Goal: Navigation & Orientation: Find specific page/section

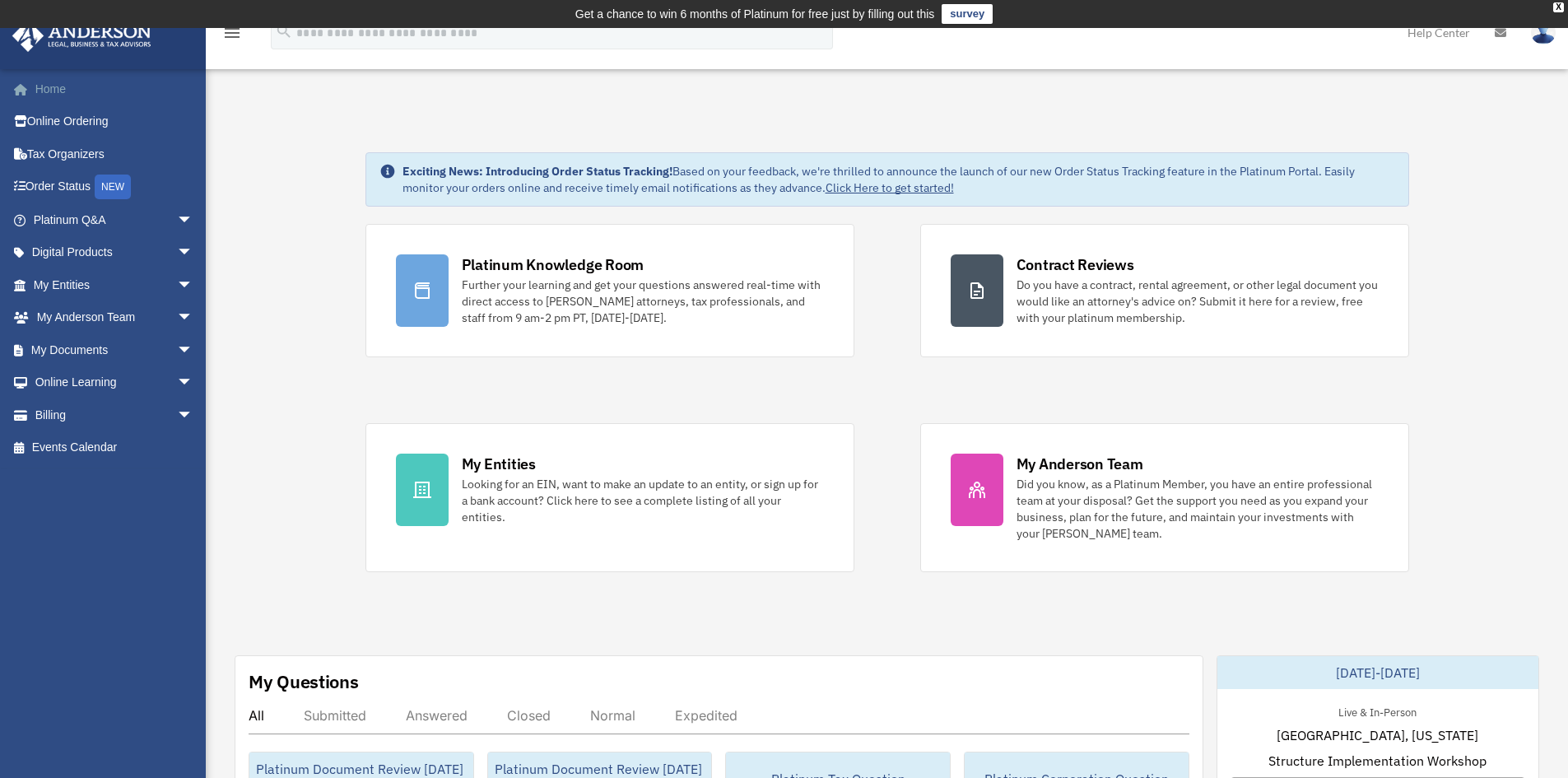
click at [76, 92] on link "Home" at bounding box center [115, 89] width 207 height 33
click at [177, 350] on span "arrow_drop_down" at bounding box center [193, 350] width 33 height 34
click at [67, 378] on link "Box" at bounding box center [120, 382] width 195 height 33
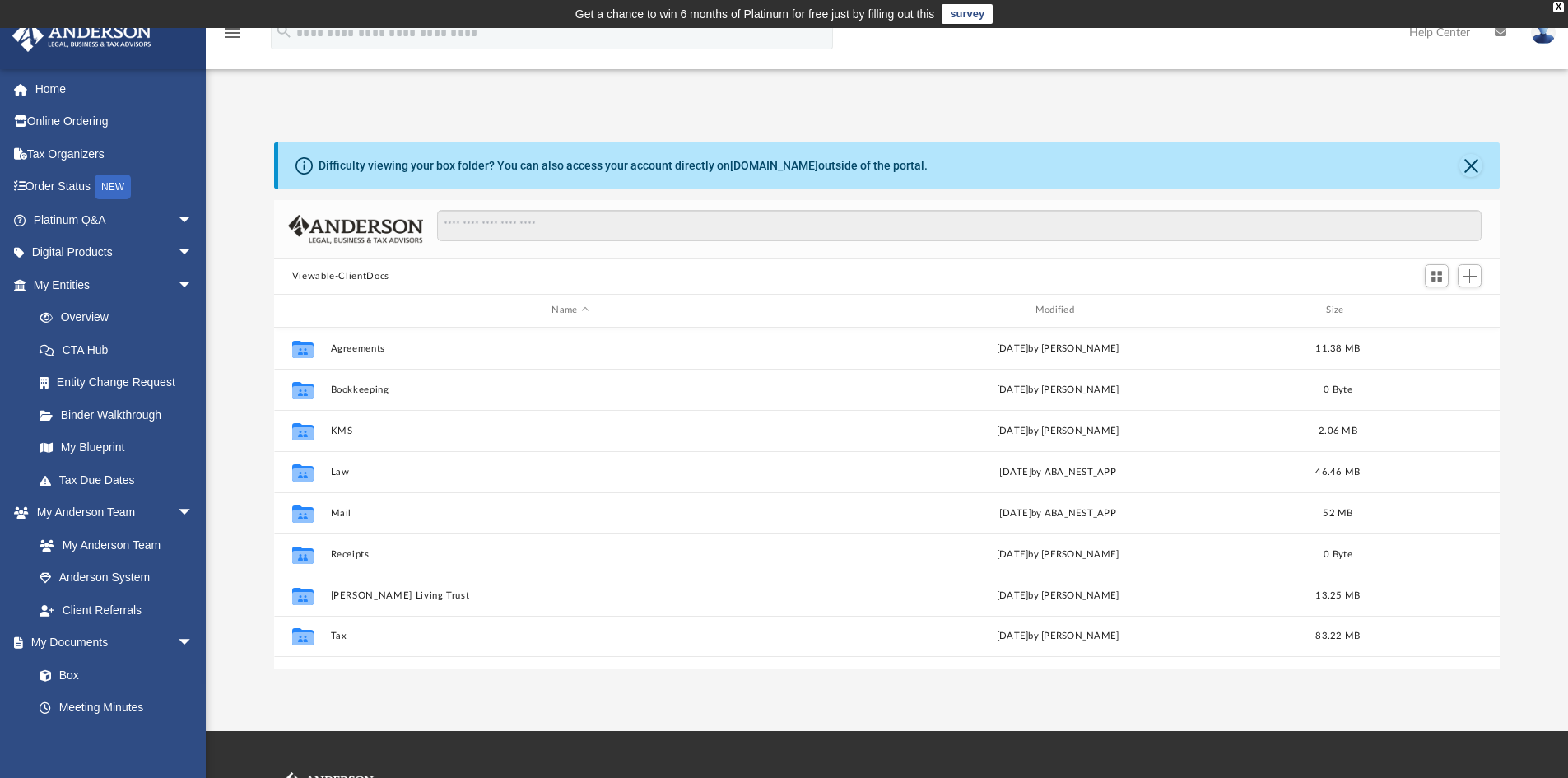
scroll to position [362, 1214]
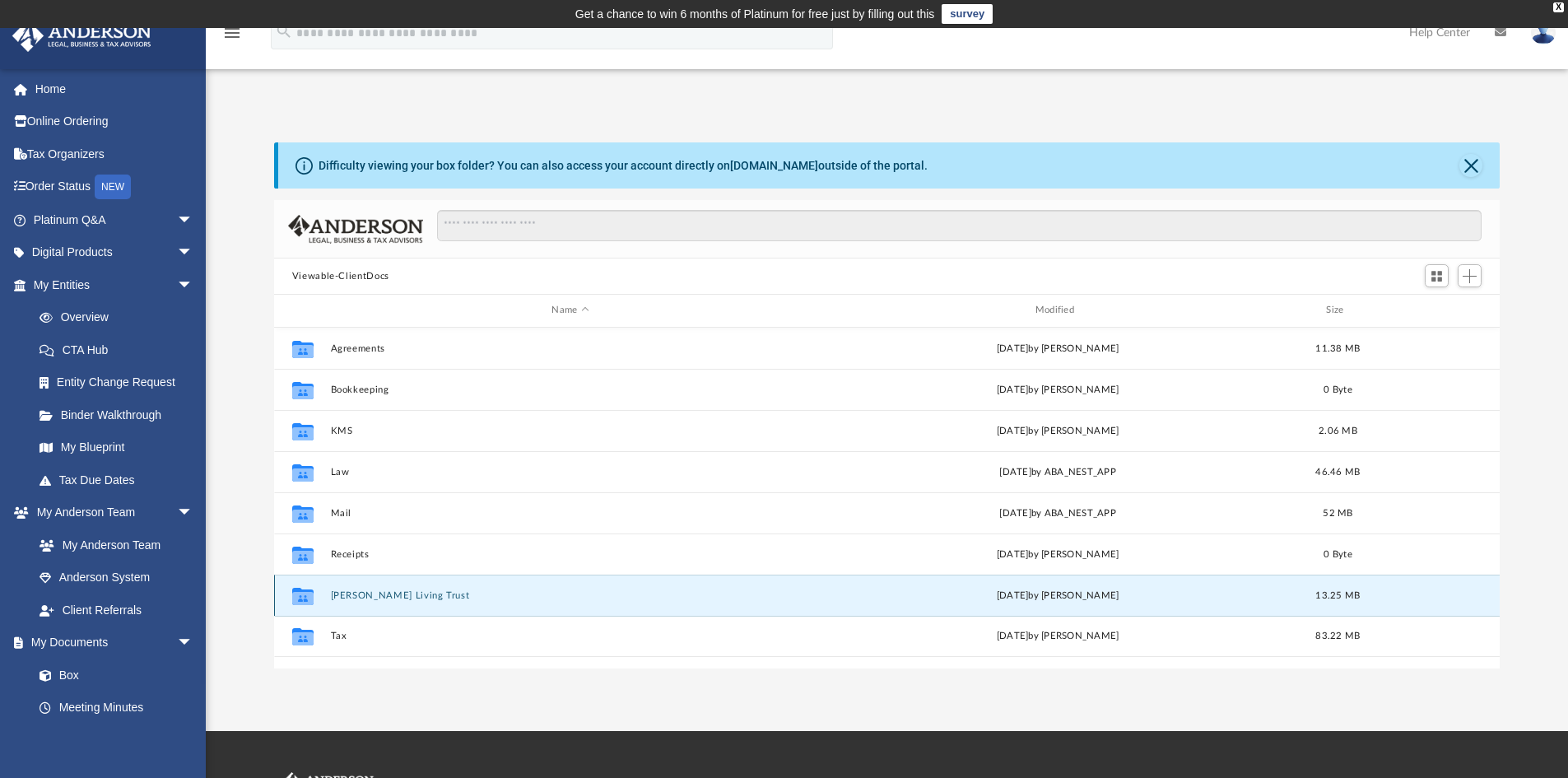
click at [364, 594] on button "[PERSON_NAME] Living Trust" at bounding box center [569, 596] width 480 height 11
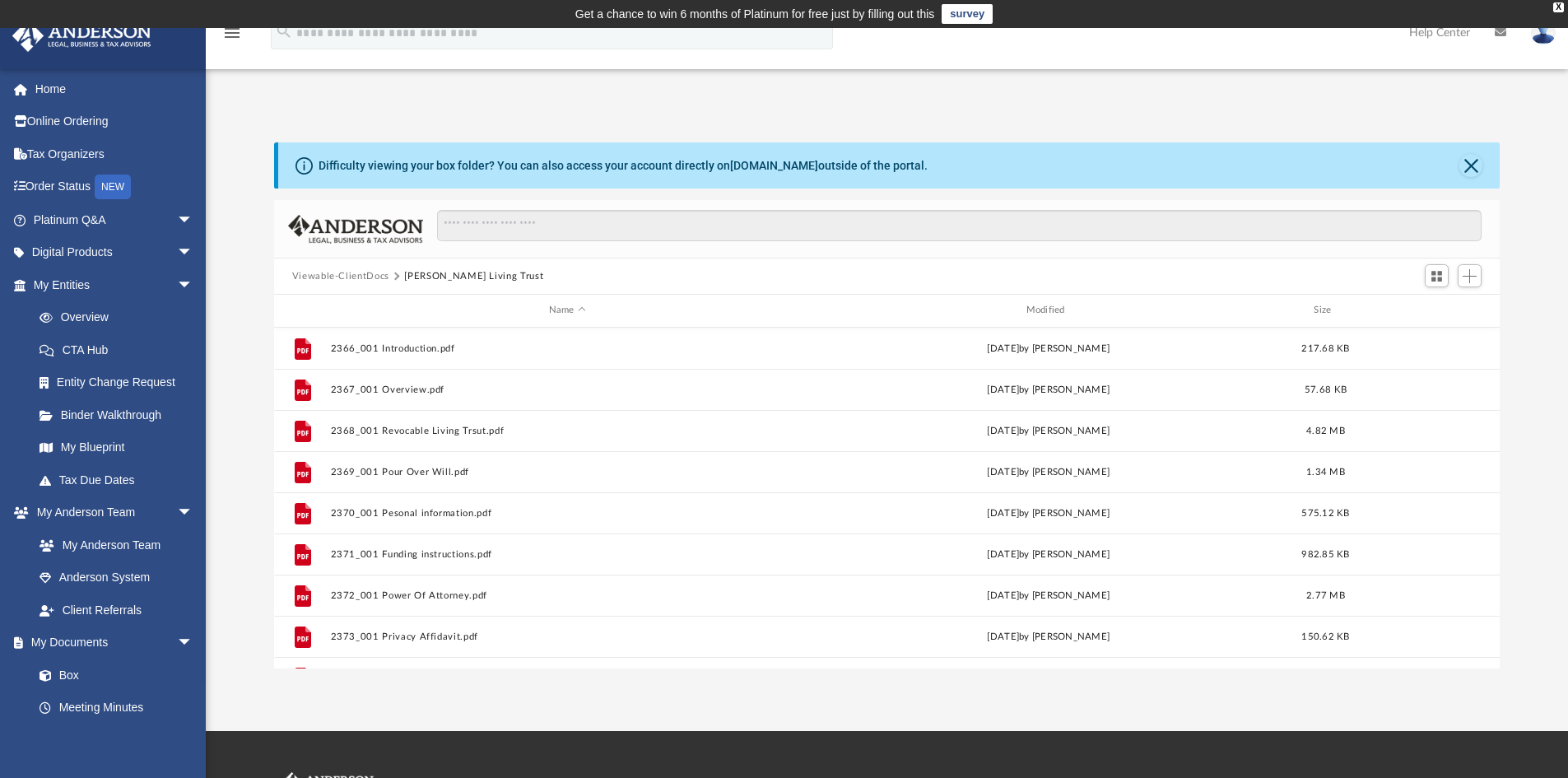
click at [1031, 101] on div "App felixreyes08@hotmail.com Sign Out felixreyes08@hotmail.com Home Online Orde…" at bounding box center [784, 379] width 1568 height 578
click at [351, 273] on button "Viewable-ClientDocs" at bounding box center [341, 277] width 97 height 15
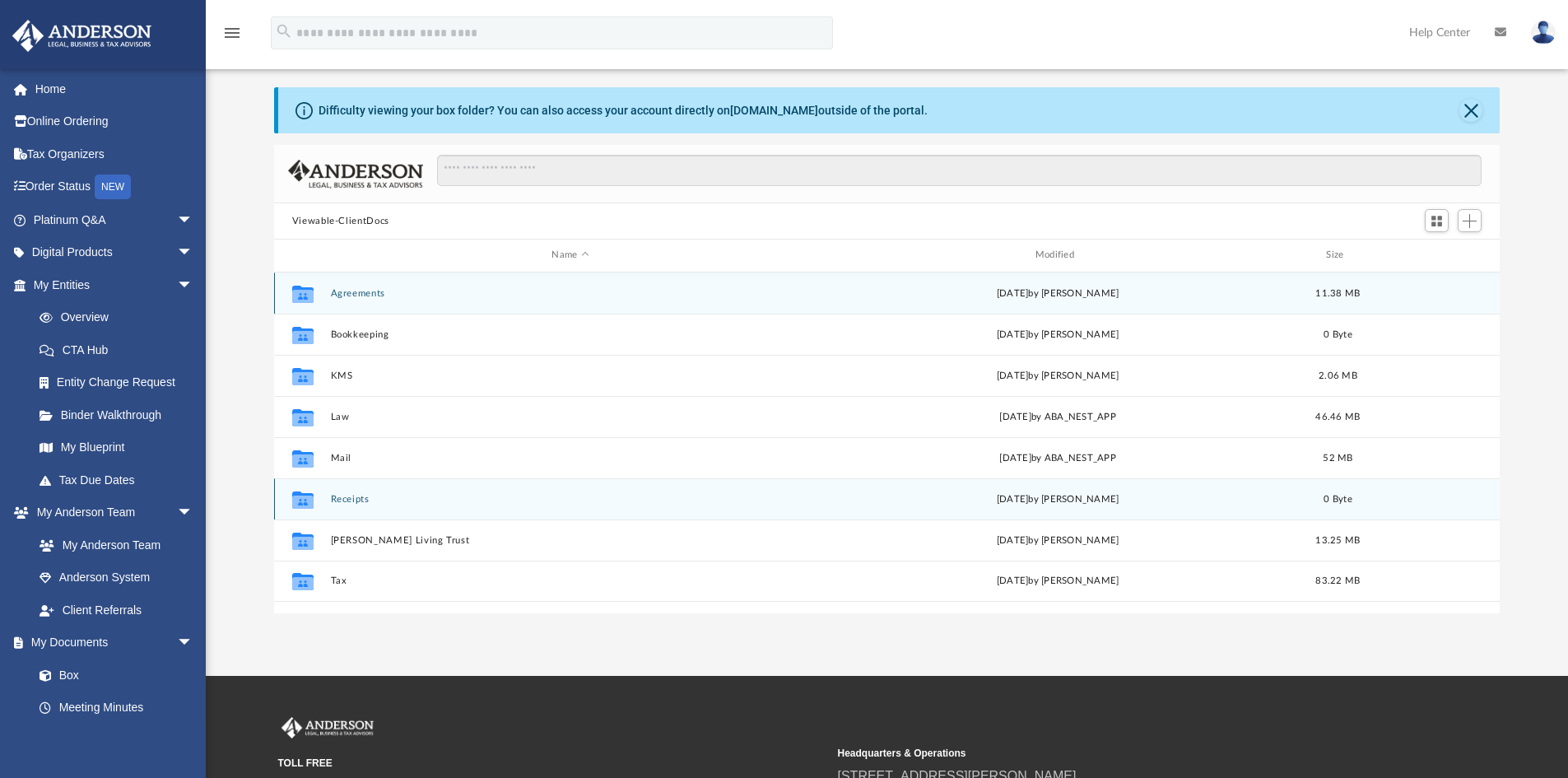
scroll to position [83, 0]
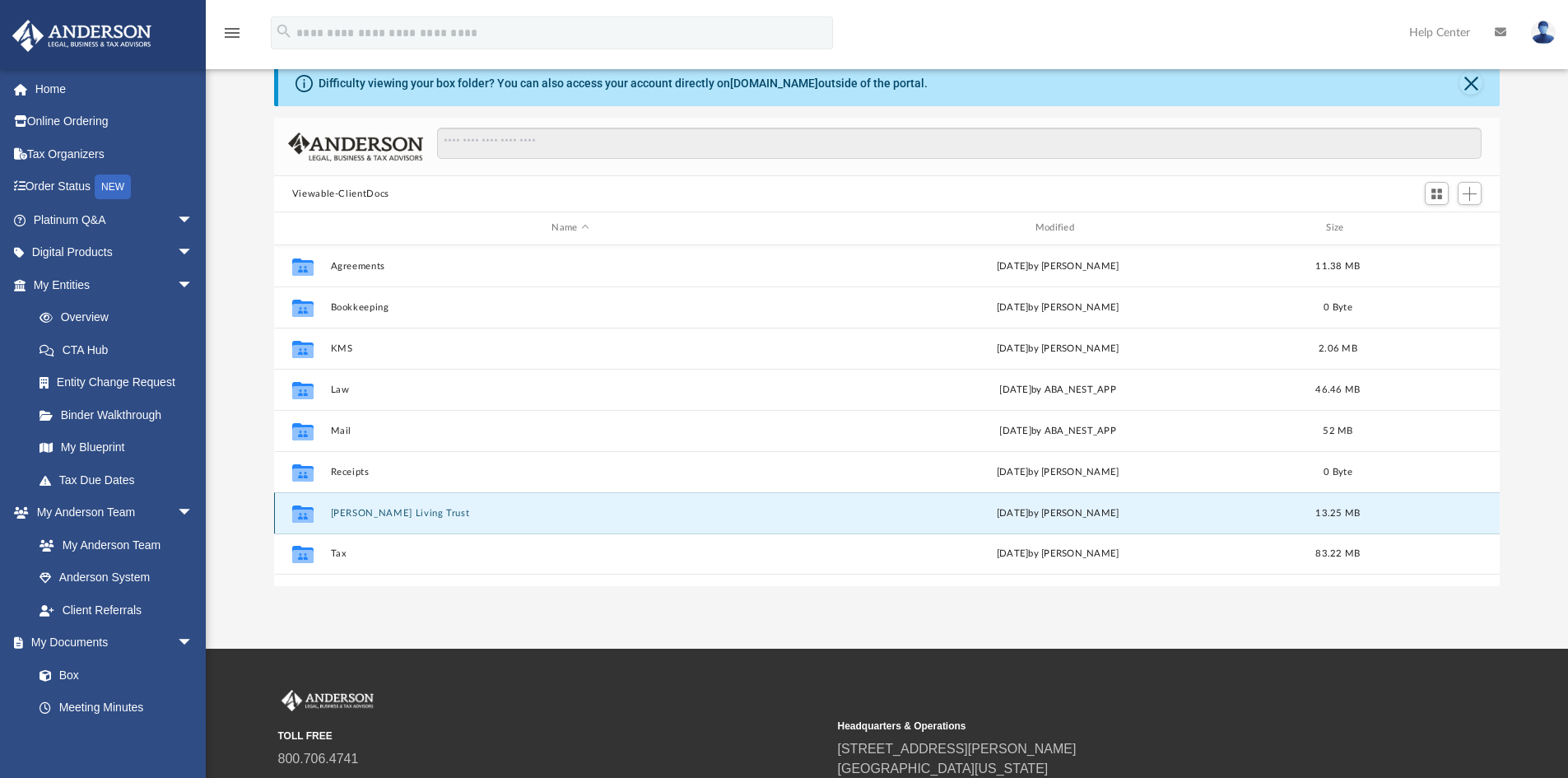
click at [373, 516] on button "Reyes-Aristy Living Trust" at bounding box center [569, 513] width 480 height 11
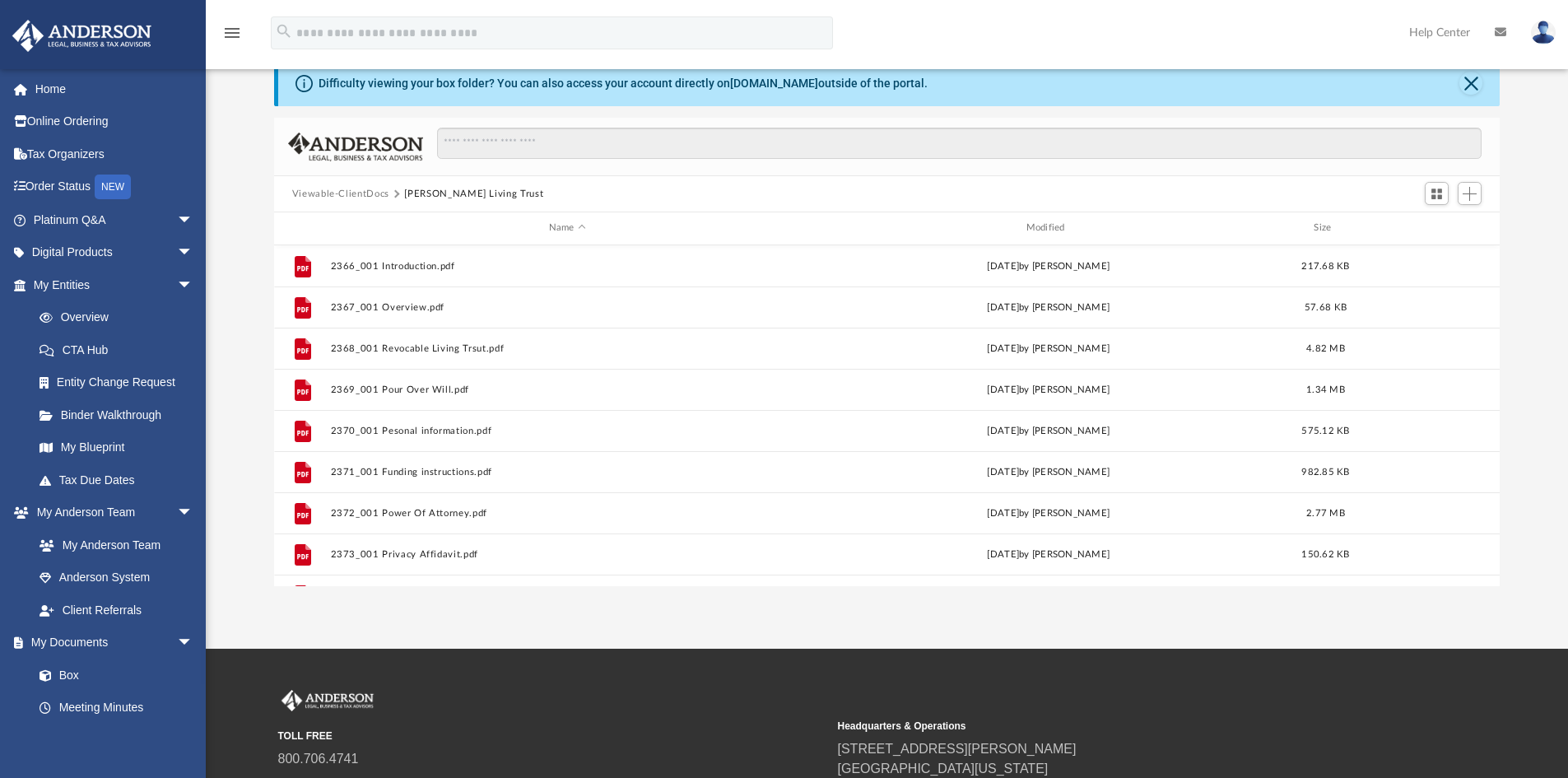
click at [364, 195] on button "Viewable-ClientDocs" at bounding box center [341, 195] width 97 height 15
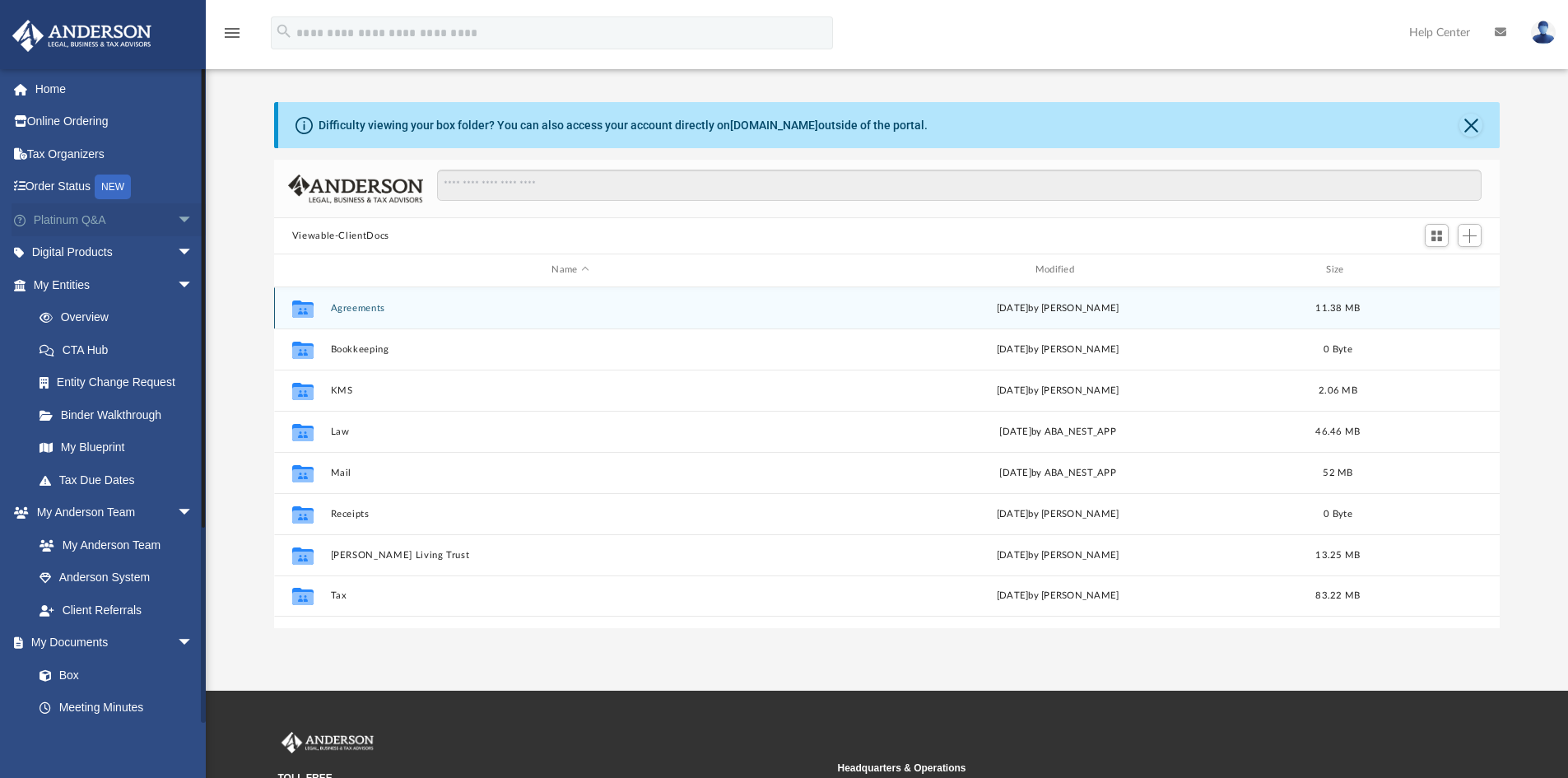
scroll to position [0, 0]
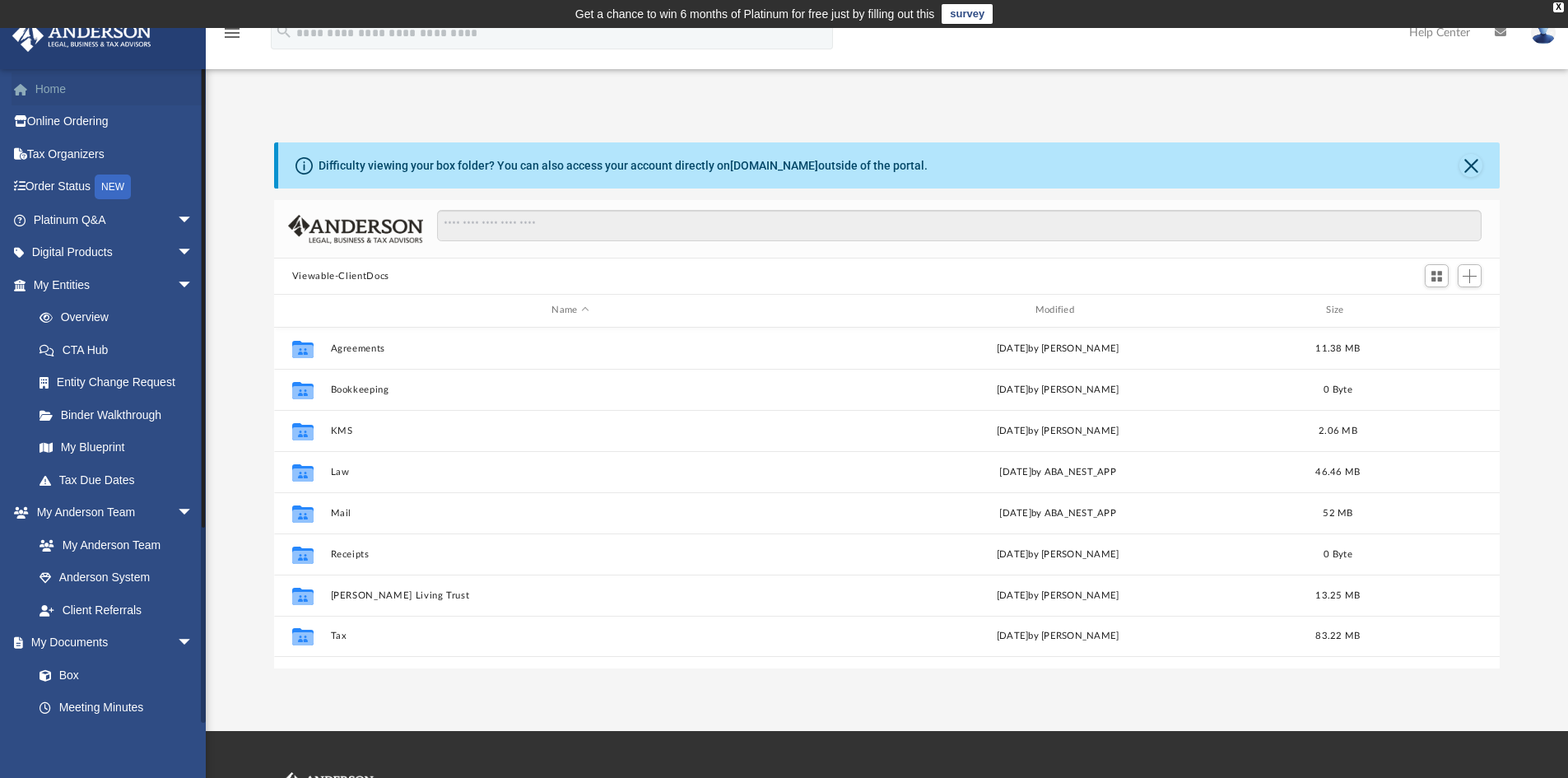
click at [69, 95] on link "Home" at bounding box center [115, 89] width 207 height 33
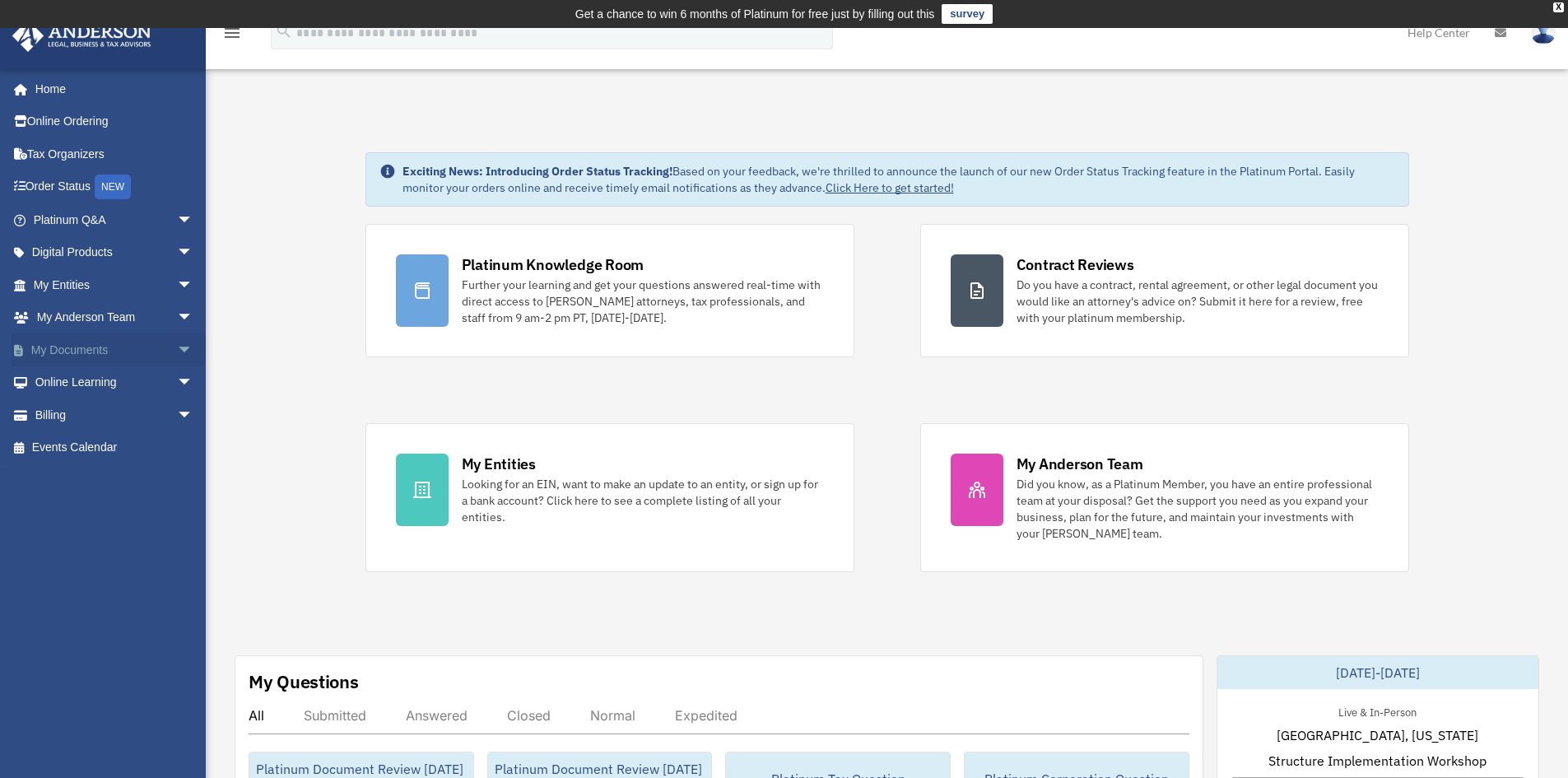
click at [177, 348] on span "arrow_drop_down" at bounding box center [193, 350] width 33 height 34
click at [73, 377] on link "Box" at bounding box center [120, 382] width 195 height 33
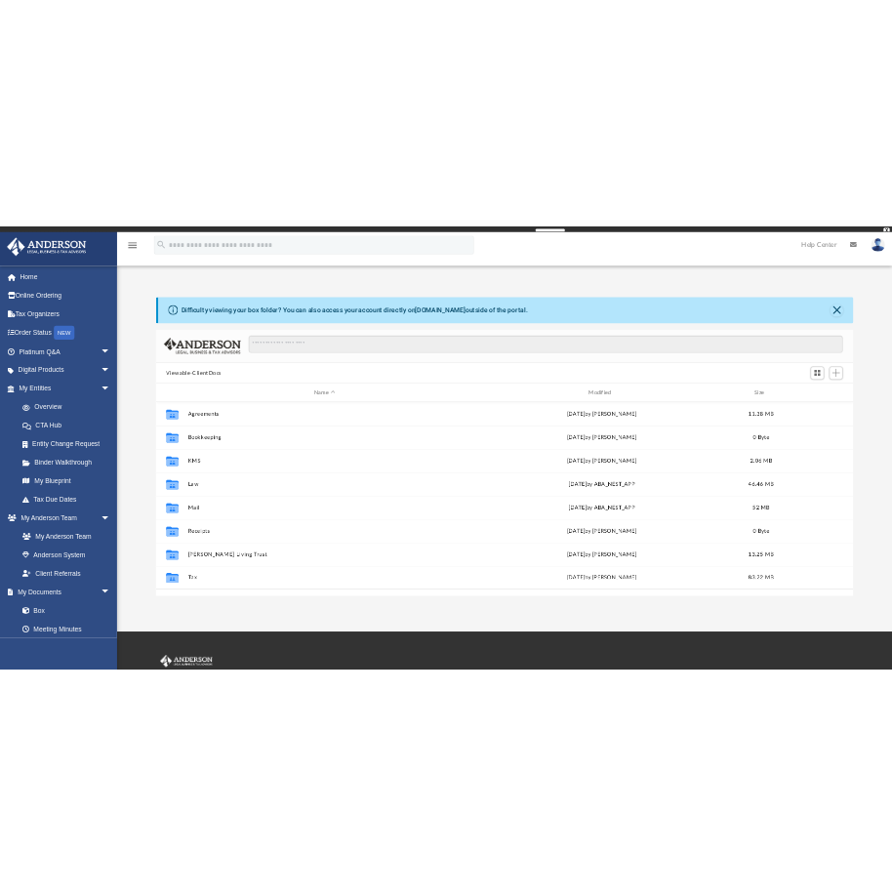
scroll to position [429, 1439]
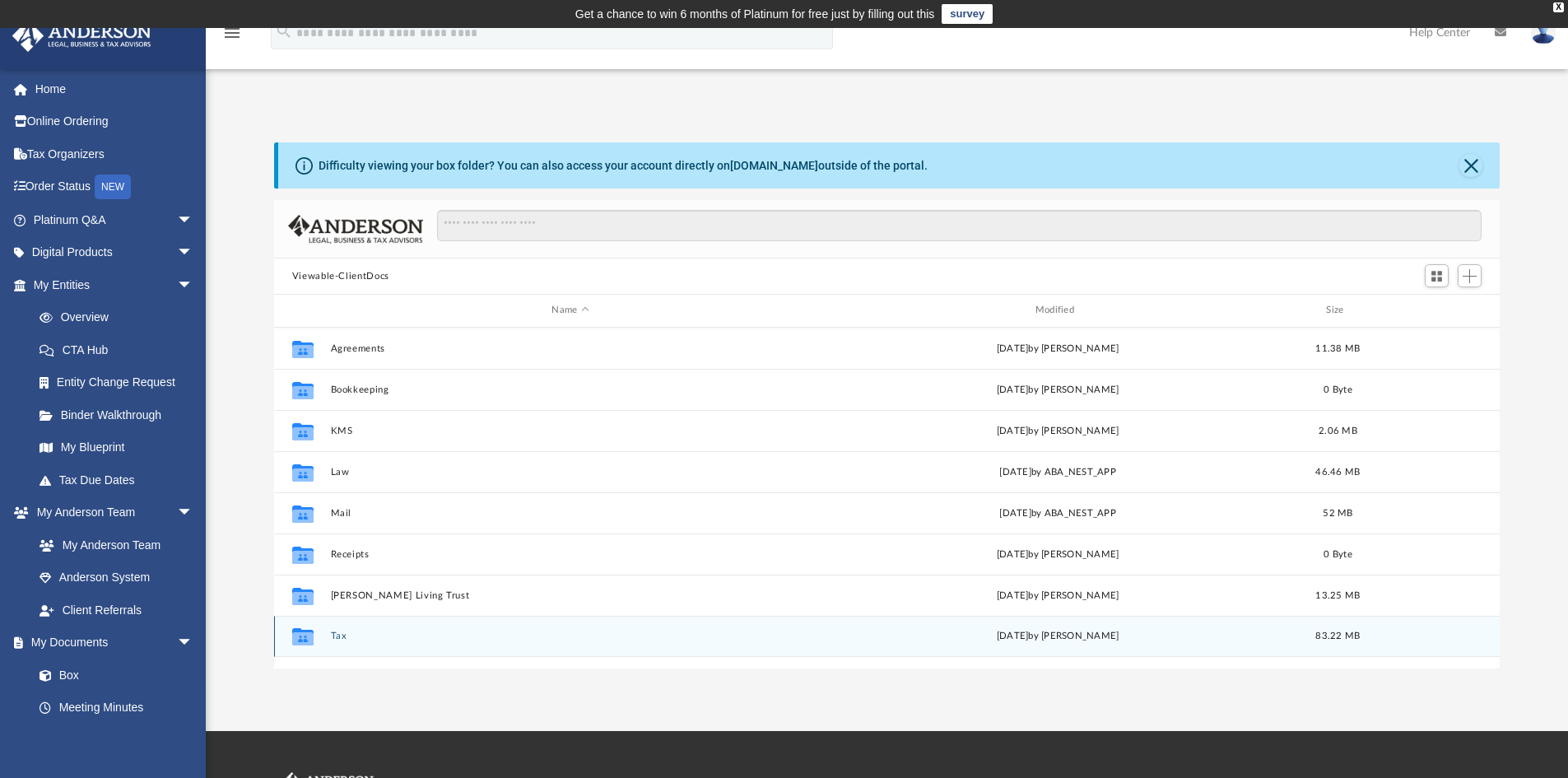
click at [1047, 639] on div "Mon Aug 11 2025 by Alex Price" at bounding box center [1057, 637] width 480 height 15
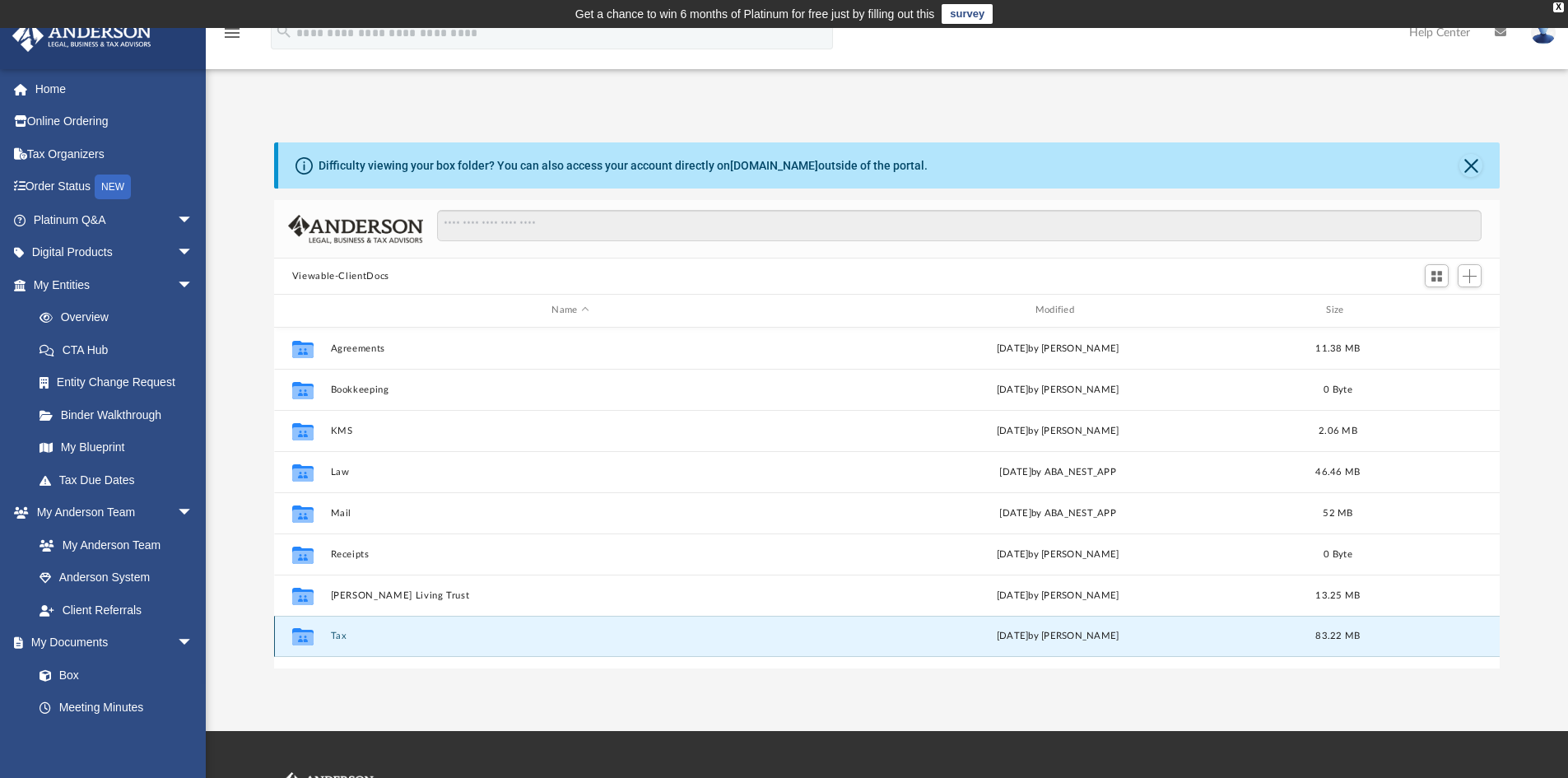
click at [310, 639] on icon "grid" at bounding box center [303, 640] width 21 height 14
click at [337, 635] on button "Tax" at bounding box center [569, 636] width 480 height 11
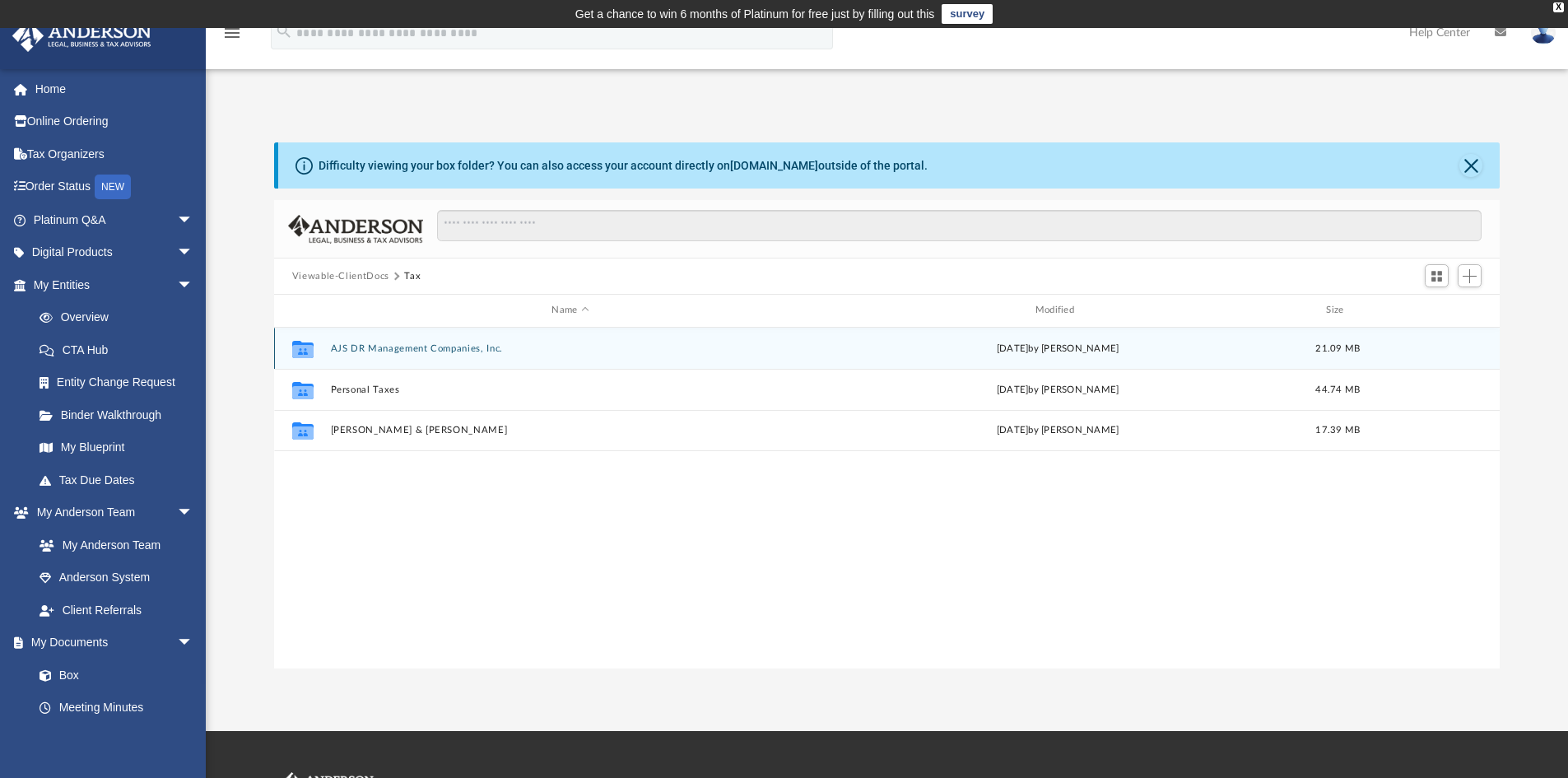
click at [426, 353] on button "AJS DR Management Companies, Inc." at bounding box center [569, 348] width 480 height 11
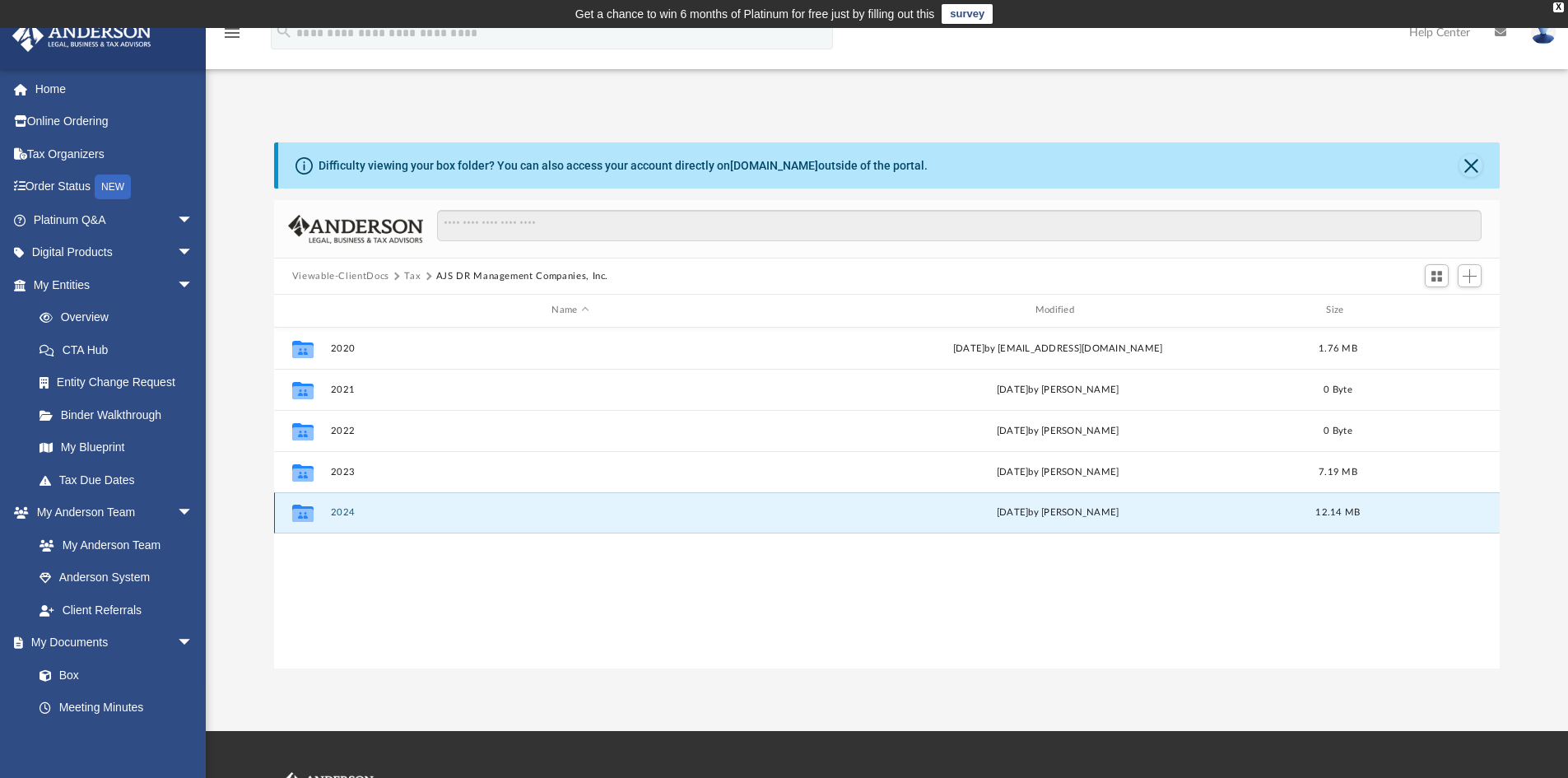
click at [342, 514] on button "2024" at bounding box center [569, 512] width 480 height 11
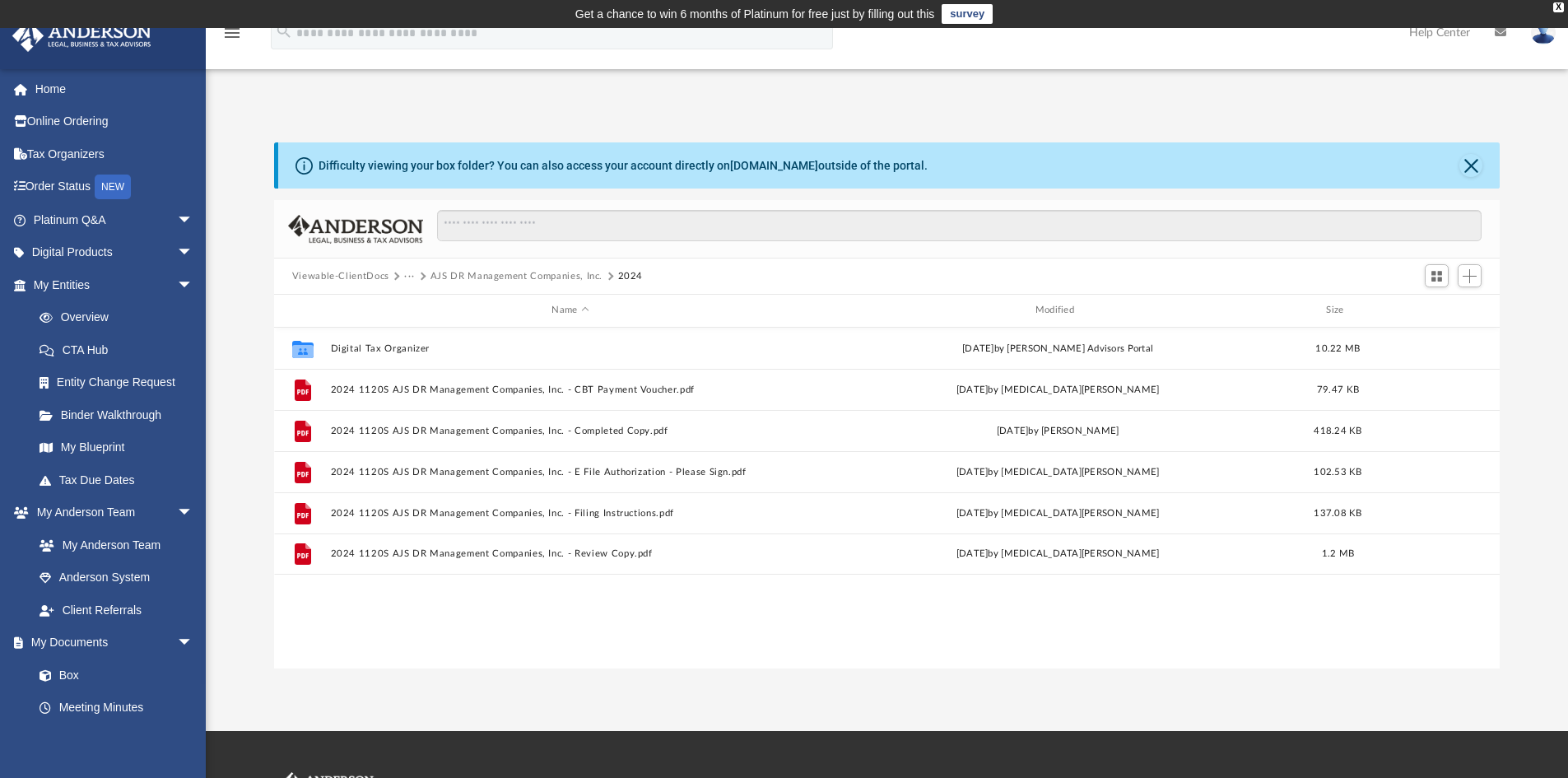
click at [339, 277] on button "Viewable-ClientDocs" at bounding box center [341, 277] width 97 height 15
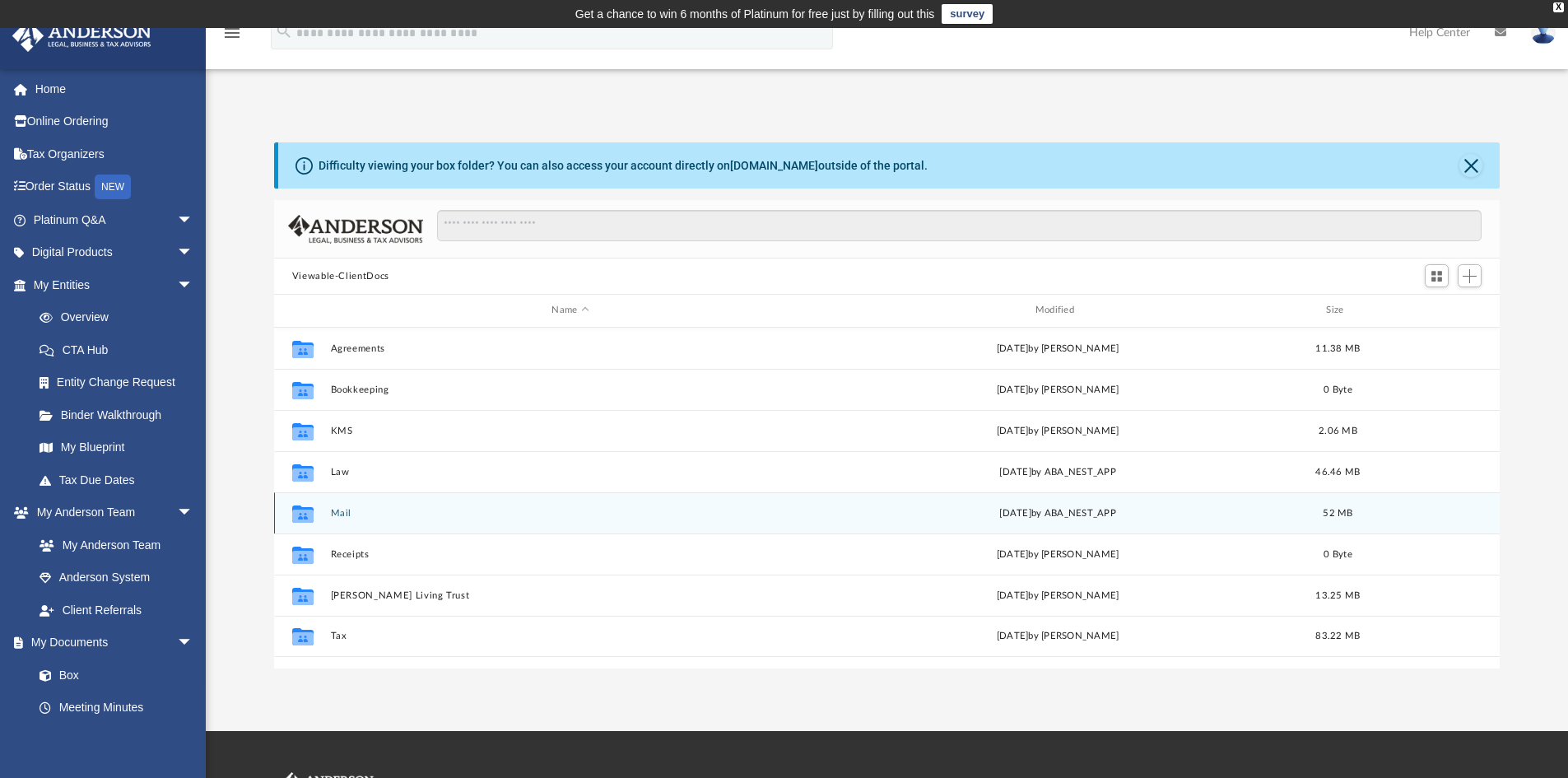
click at [333, 516] on button "Mail" at bounding box center [569, 513] width 480 height 11
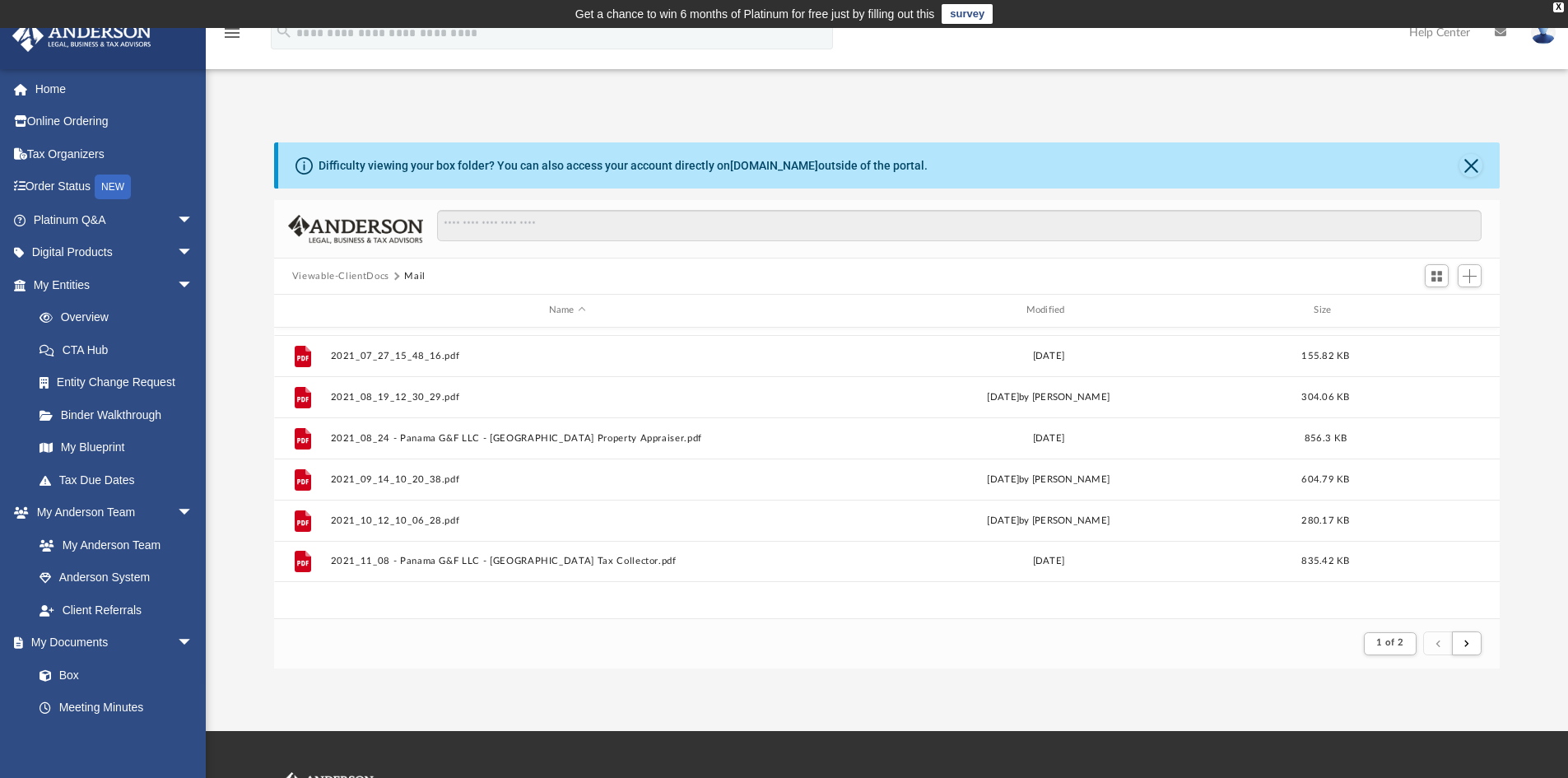
scroll to position [0, 0]
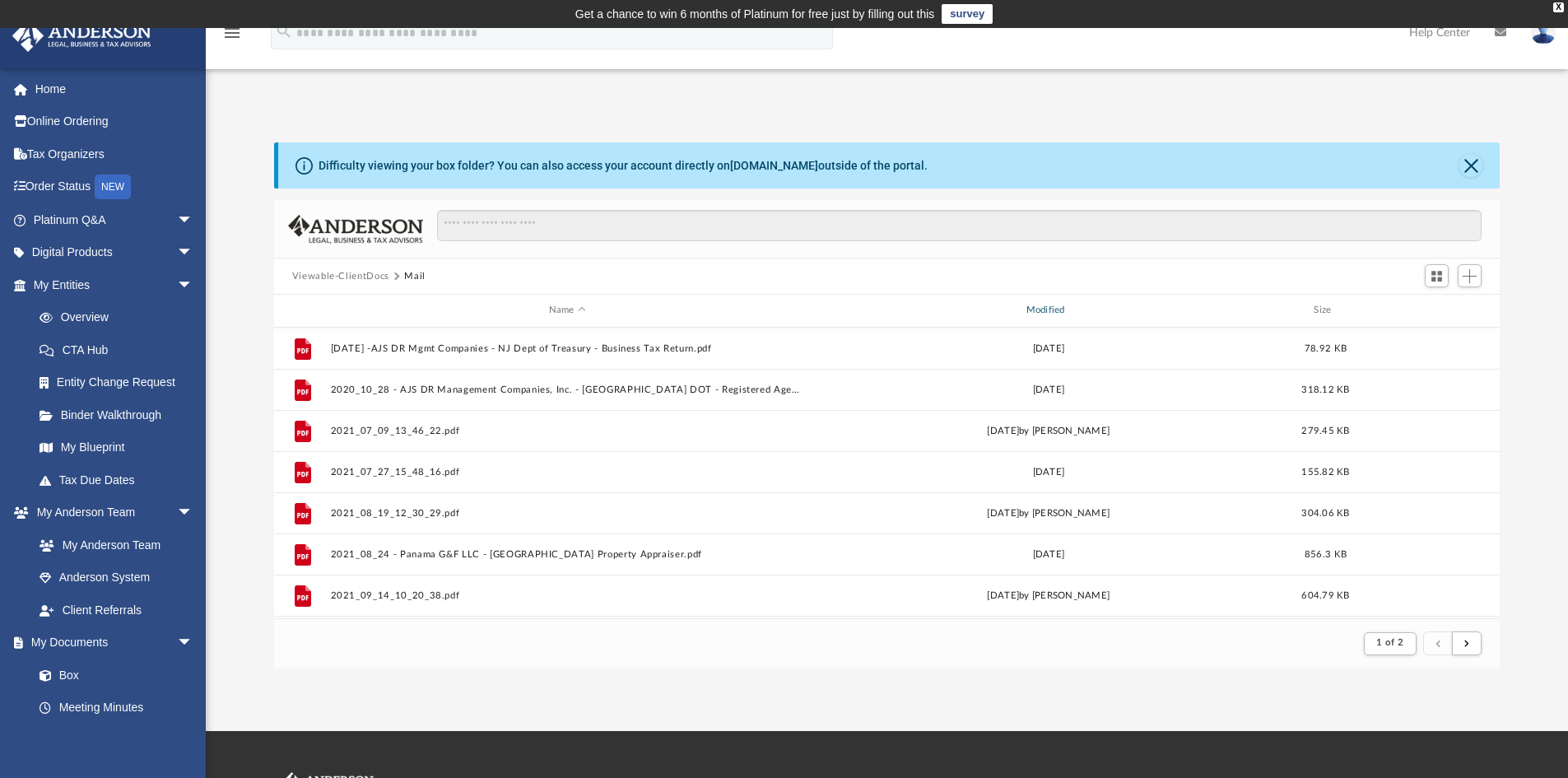
click at [1043, 314] on div "Modified" at bounding box center [1048, 311] width 474 height 15
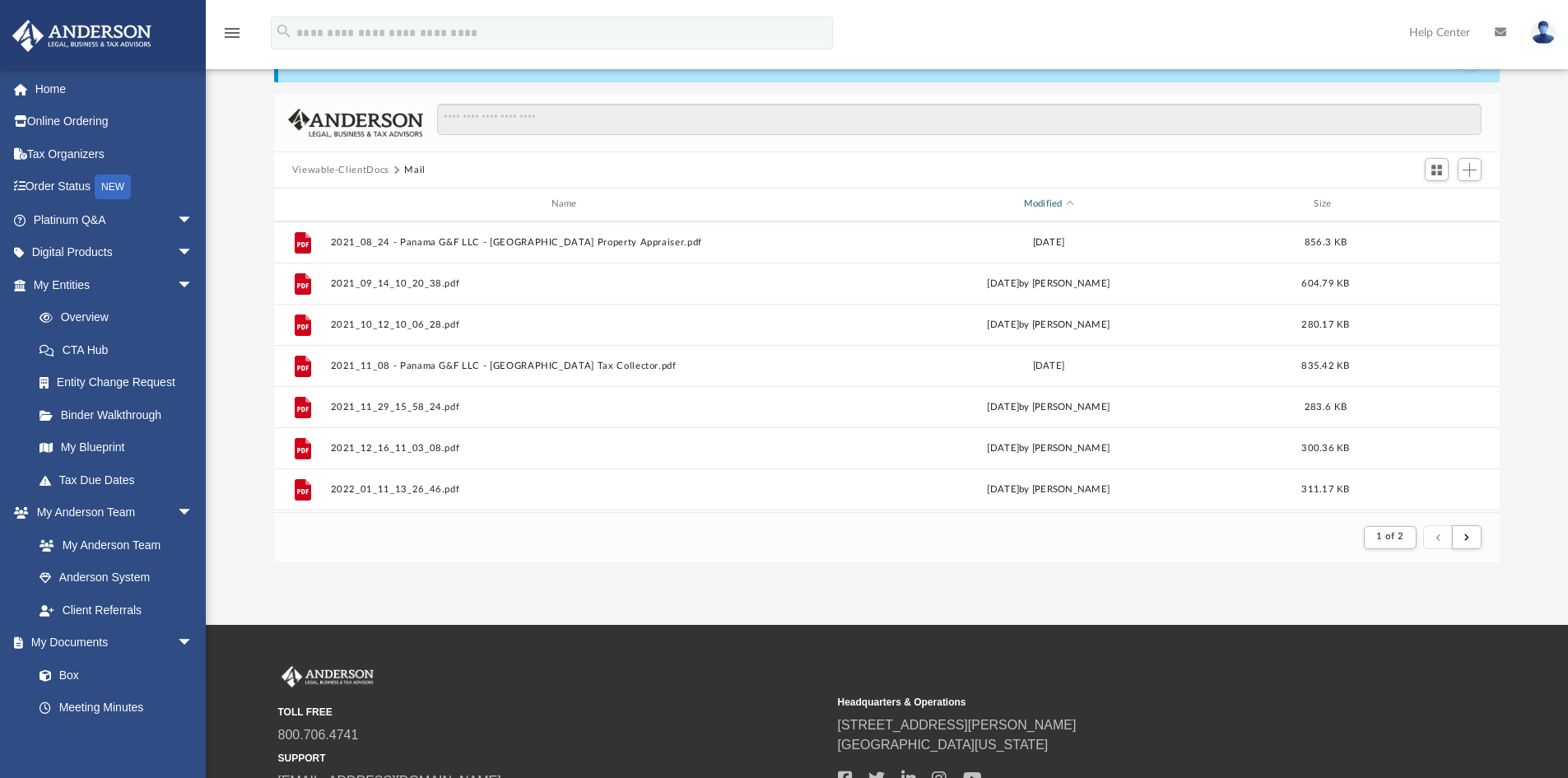
scroll to position [248, 0]
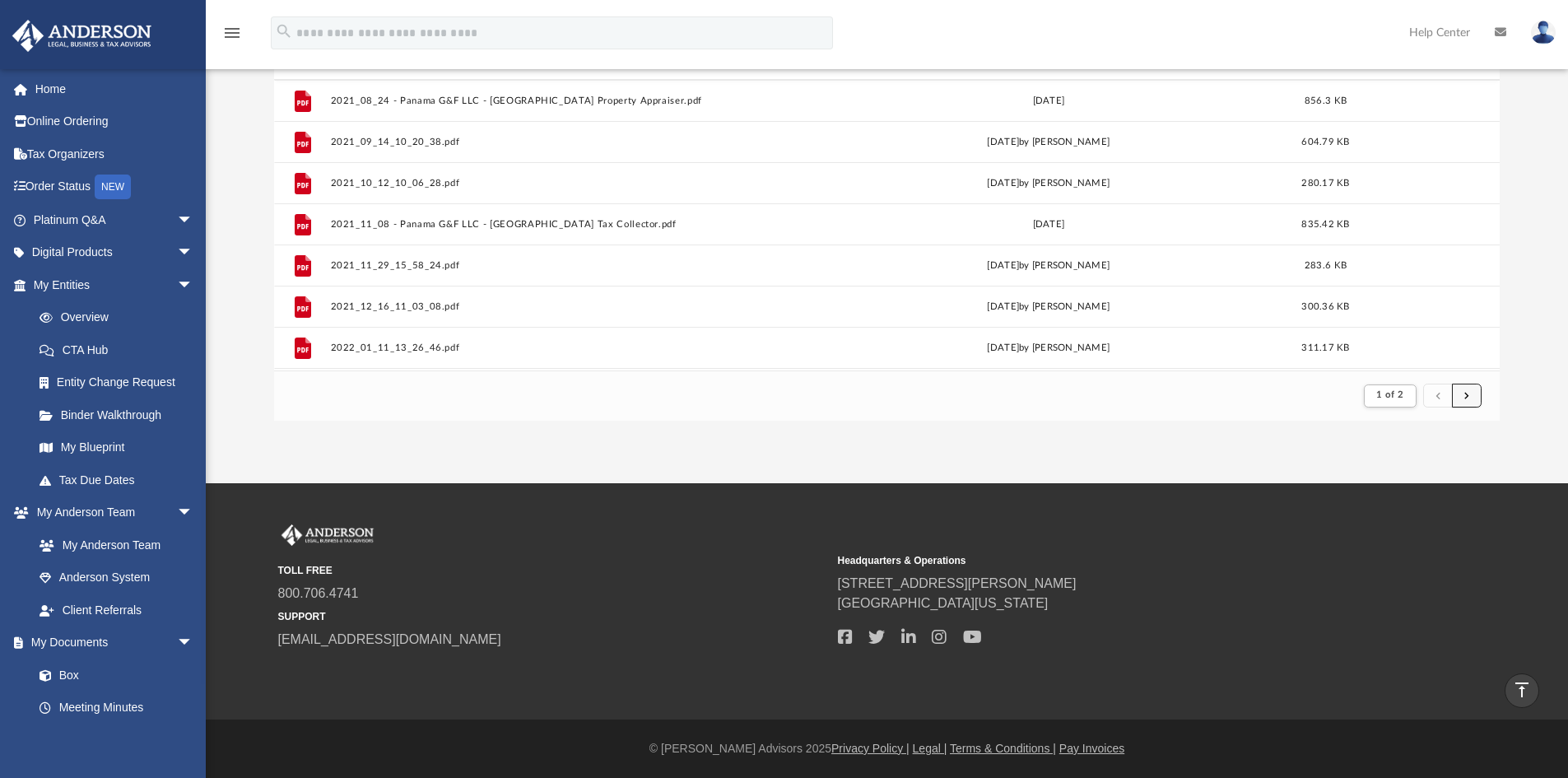
click at [1480, 400] on button "submit" at bounding box center [1467, 396] width 30 height 24
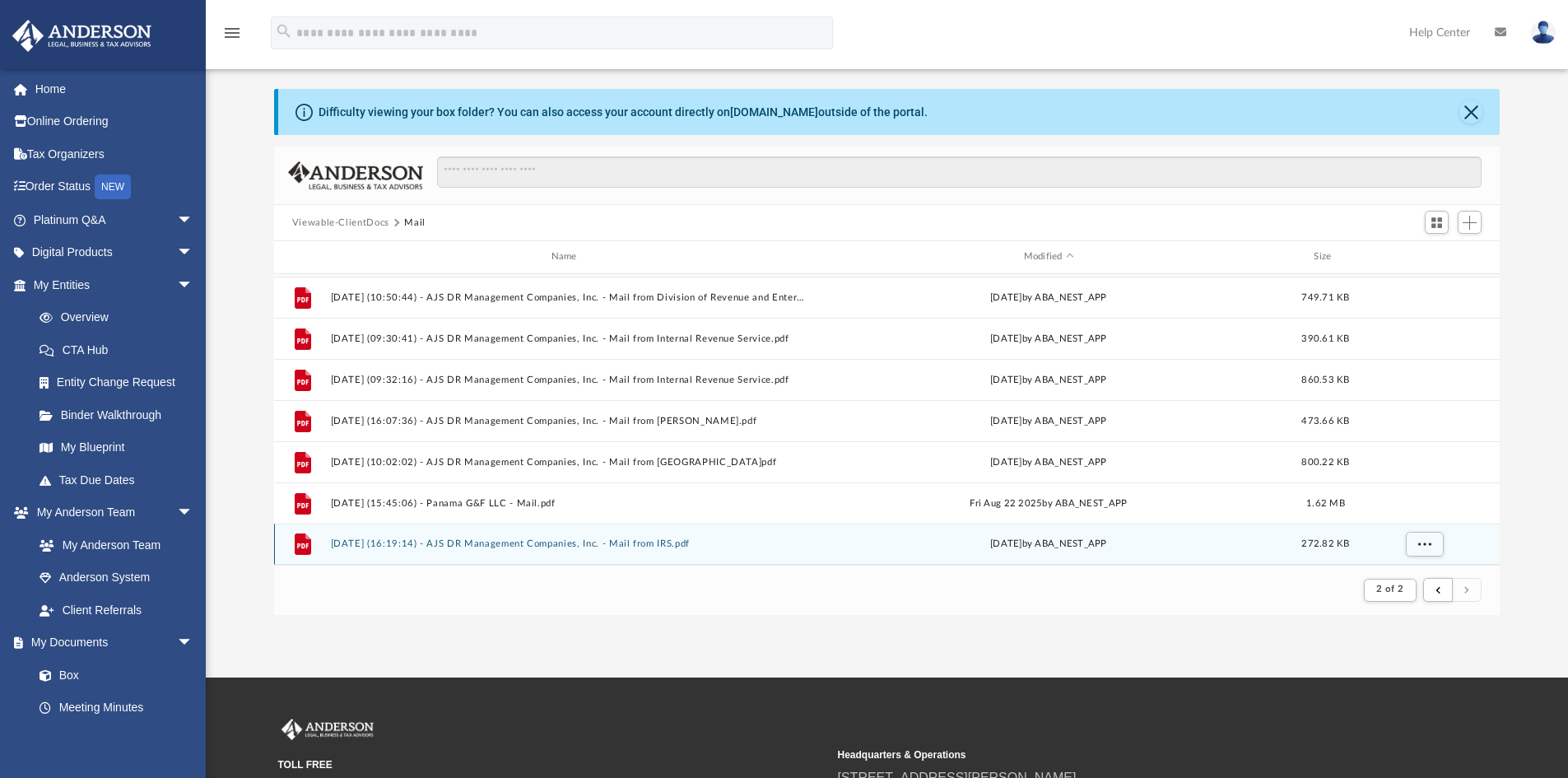
scroll to position [83, 0]
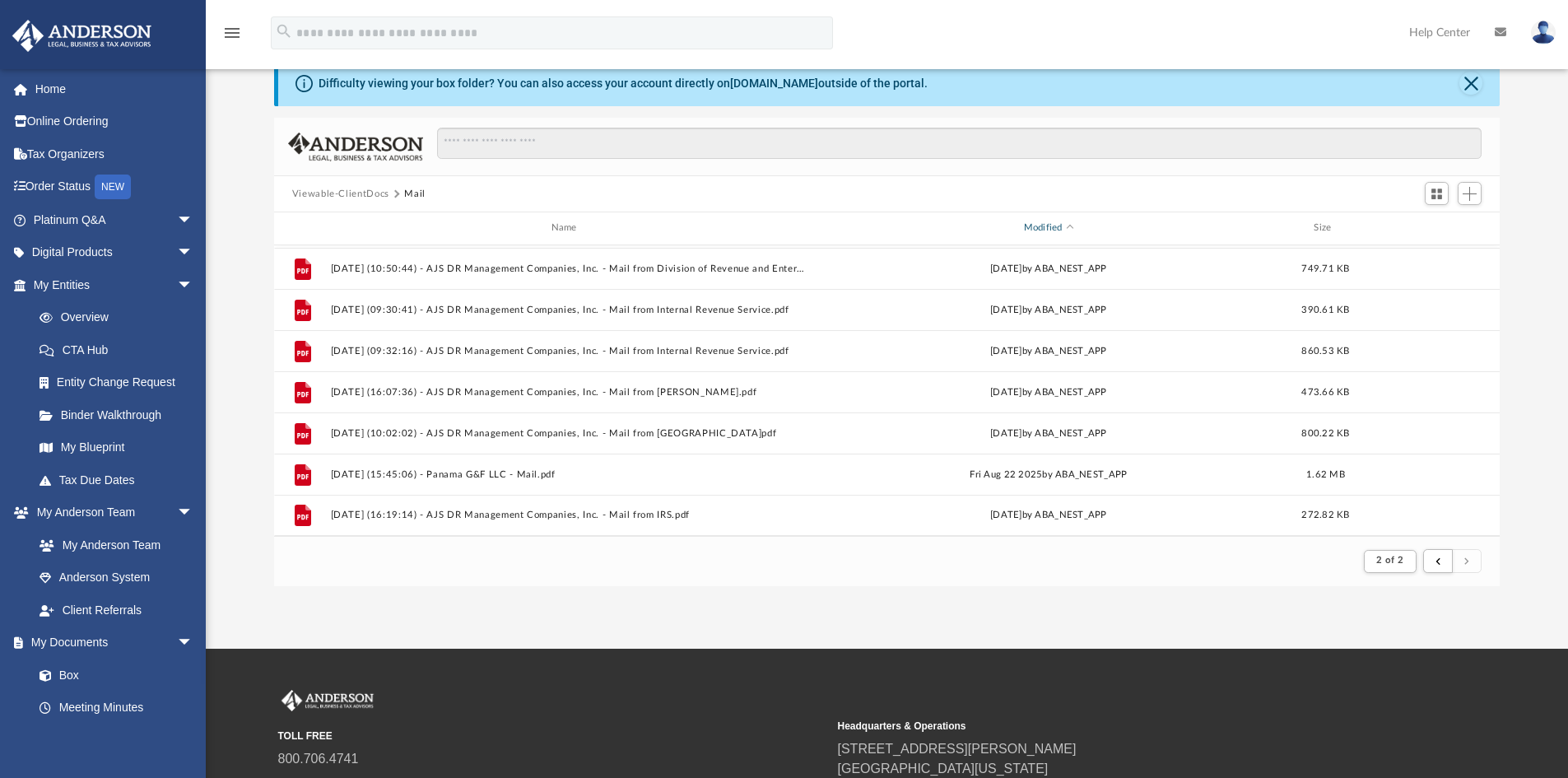
click at [1031, 224] on div "Modified" at bounding box center [1048, 229] width 474 height 15
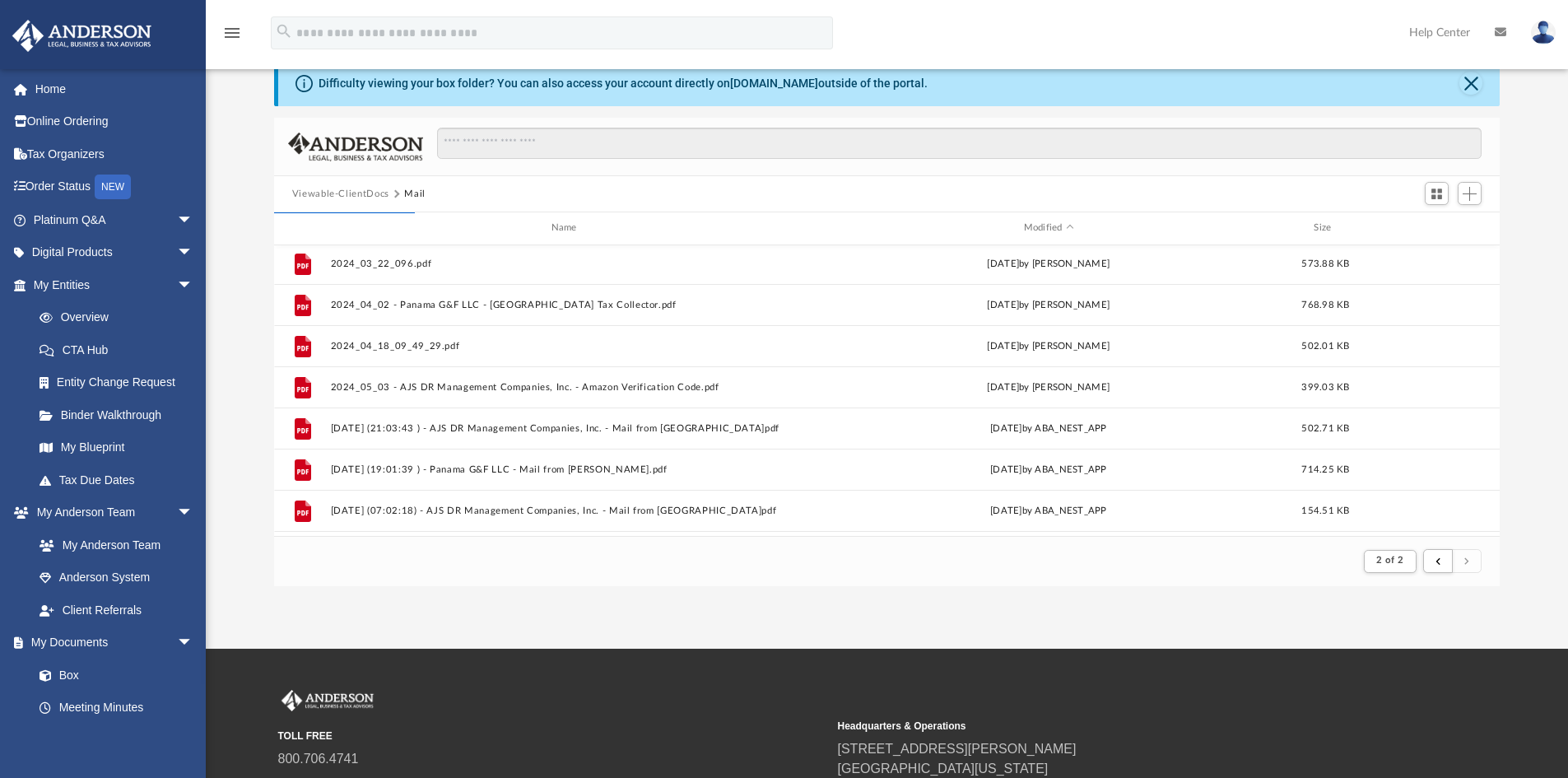
scroll to position [0, 0]
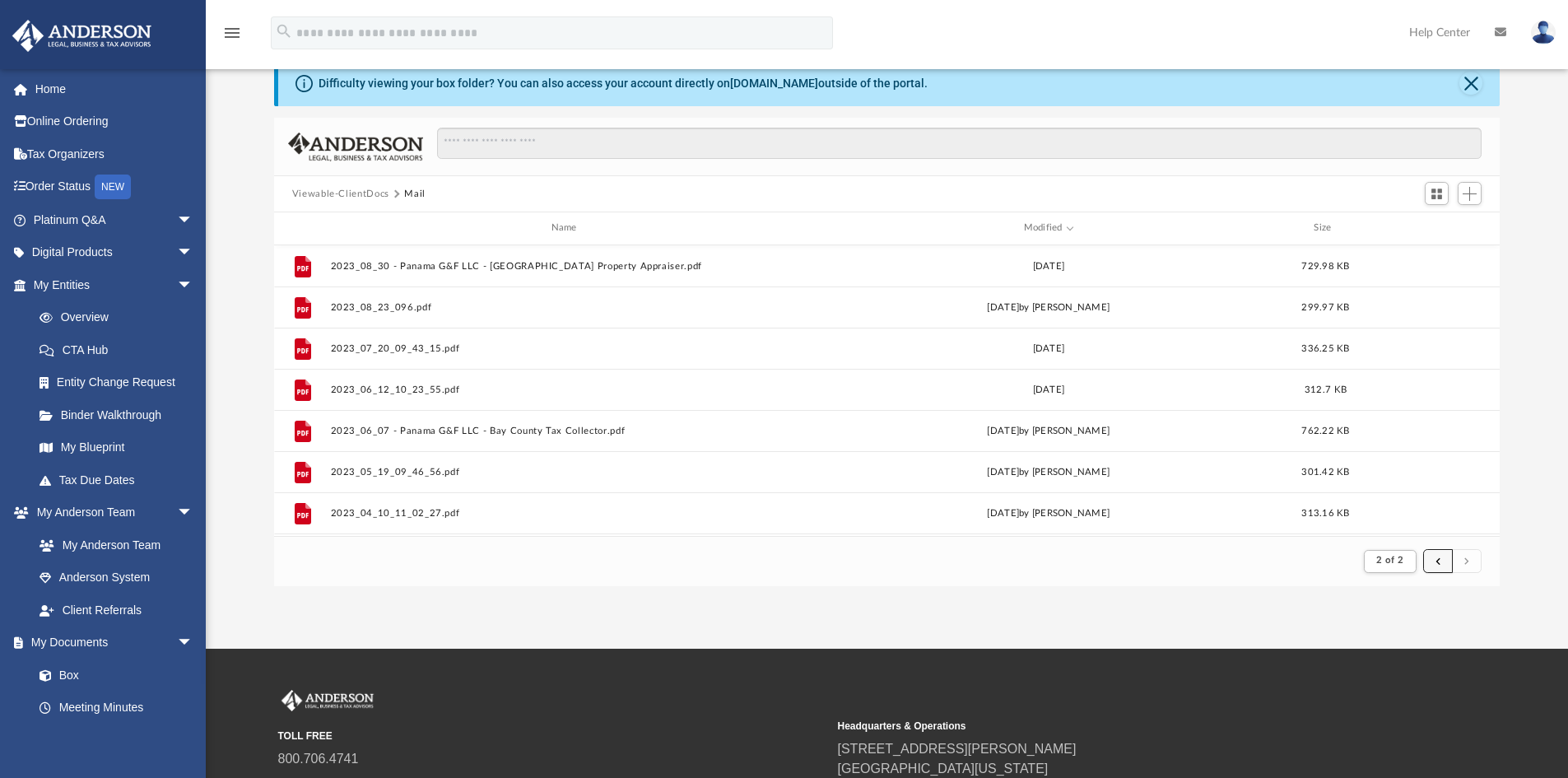
click at [1437, 557] on span "submit" at bounding box center [1438, 561] width 5 height 9
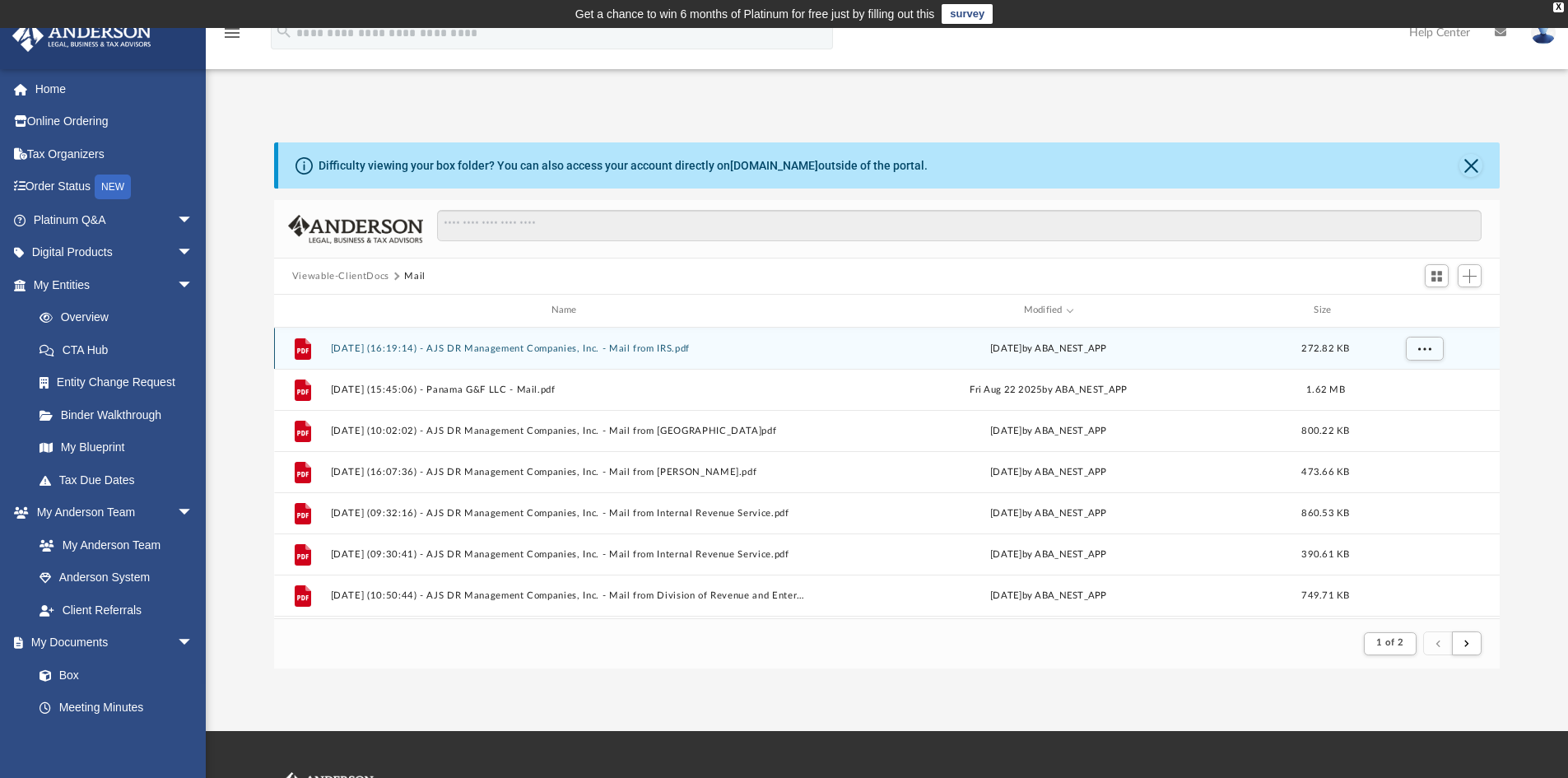
click at [613, 350] on button "2025.08.27 (16:19:14) - AJS DR Management Companies, Inc. - Mail from IRS.pdf" at bounding box center [567, 348] width 474 height 11
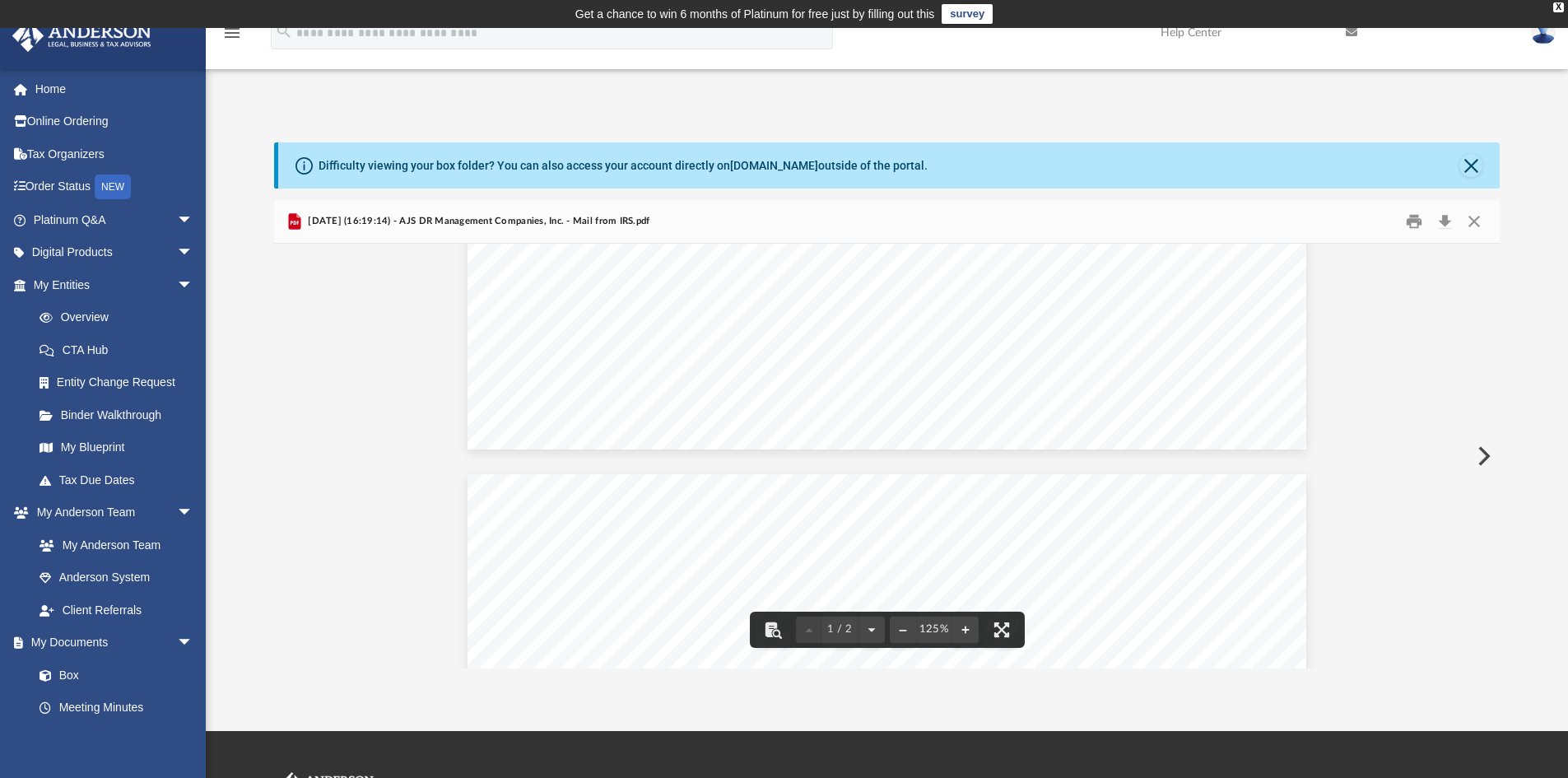
scroll to position [906, 0]
click at [1485, 453] on button "Preview" at bounding box center [1482, 456] width 36 height 46
click at [1490, 456] on button "Preview" at bounding box center [1482, 456] width 36 height 46
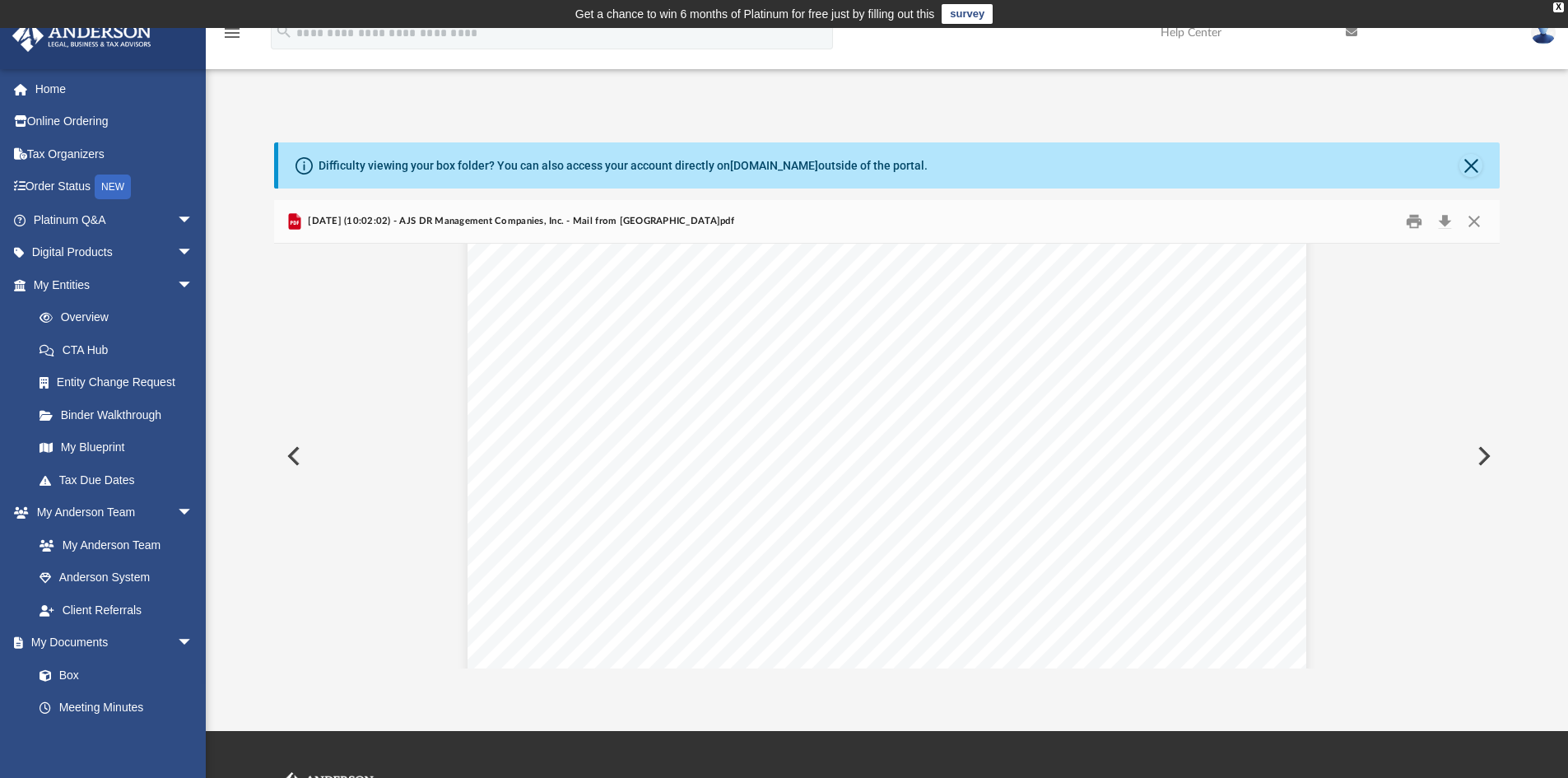
click at [1484, 451] on button "Preview" at bounding box center [1482, 456] width 36 height 46
click at [1479, 224] on button "Close" at bounding box center [1474, 222] width 30 height 25
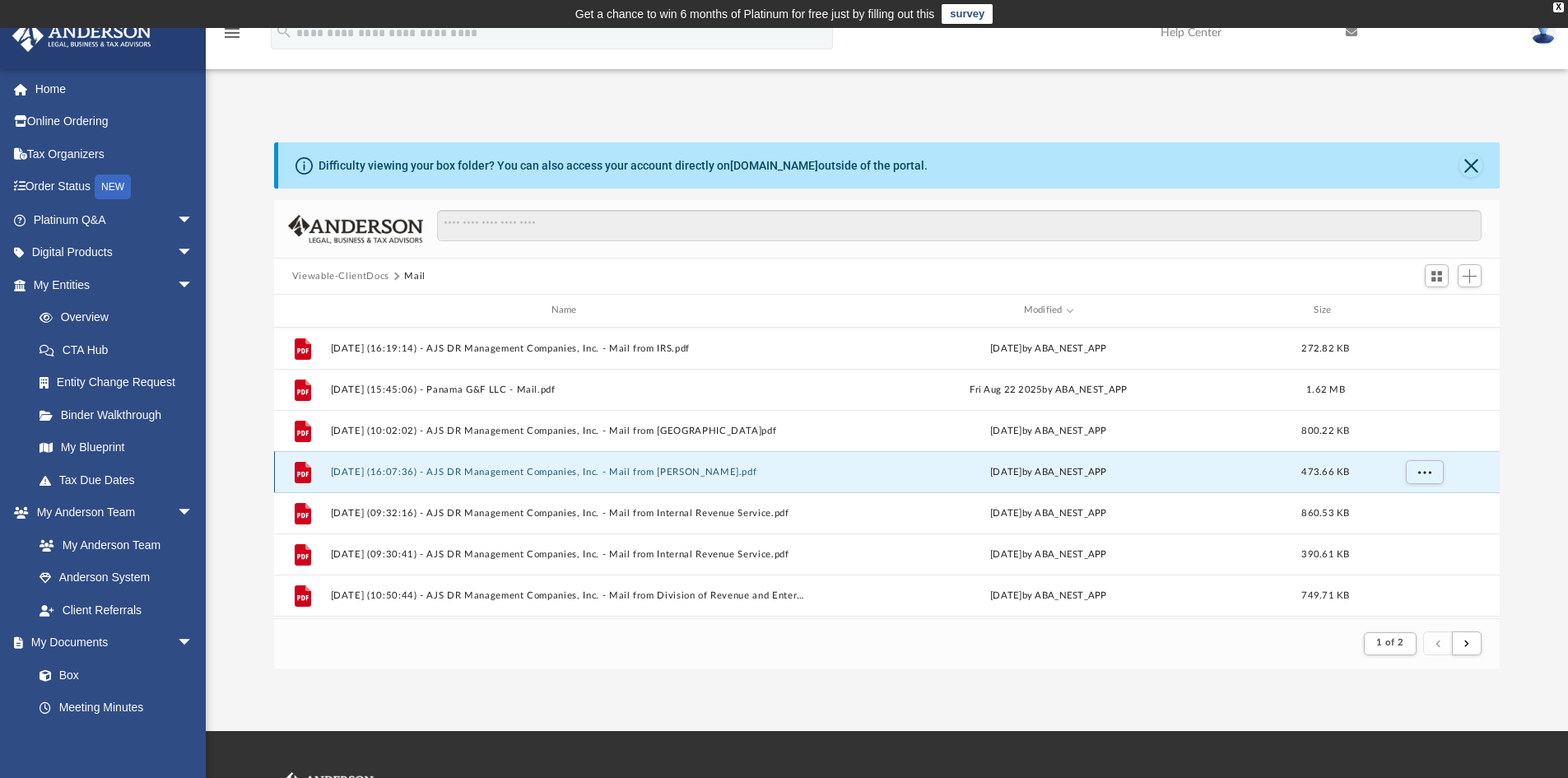
click at [536, 468] on button "2025.08.07 (16:07:36) - AJS DR Management Companies, Inc. - Mail from P. Martin…" at bounding box center [567, 472] width 474 height 11
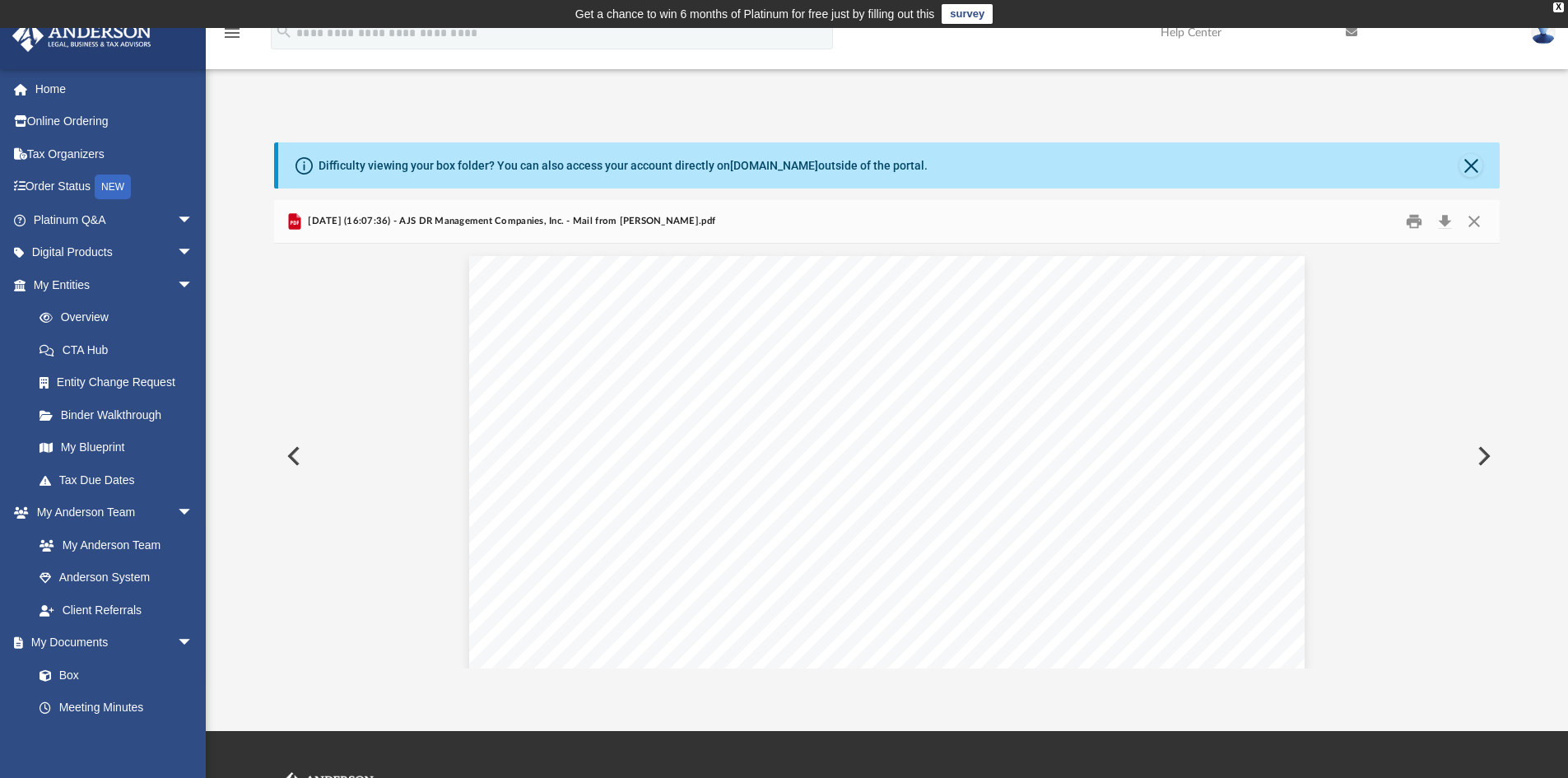
click at [1486, 455] on button "Preview" at bounding box center [1482, 456] width 36 height 46
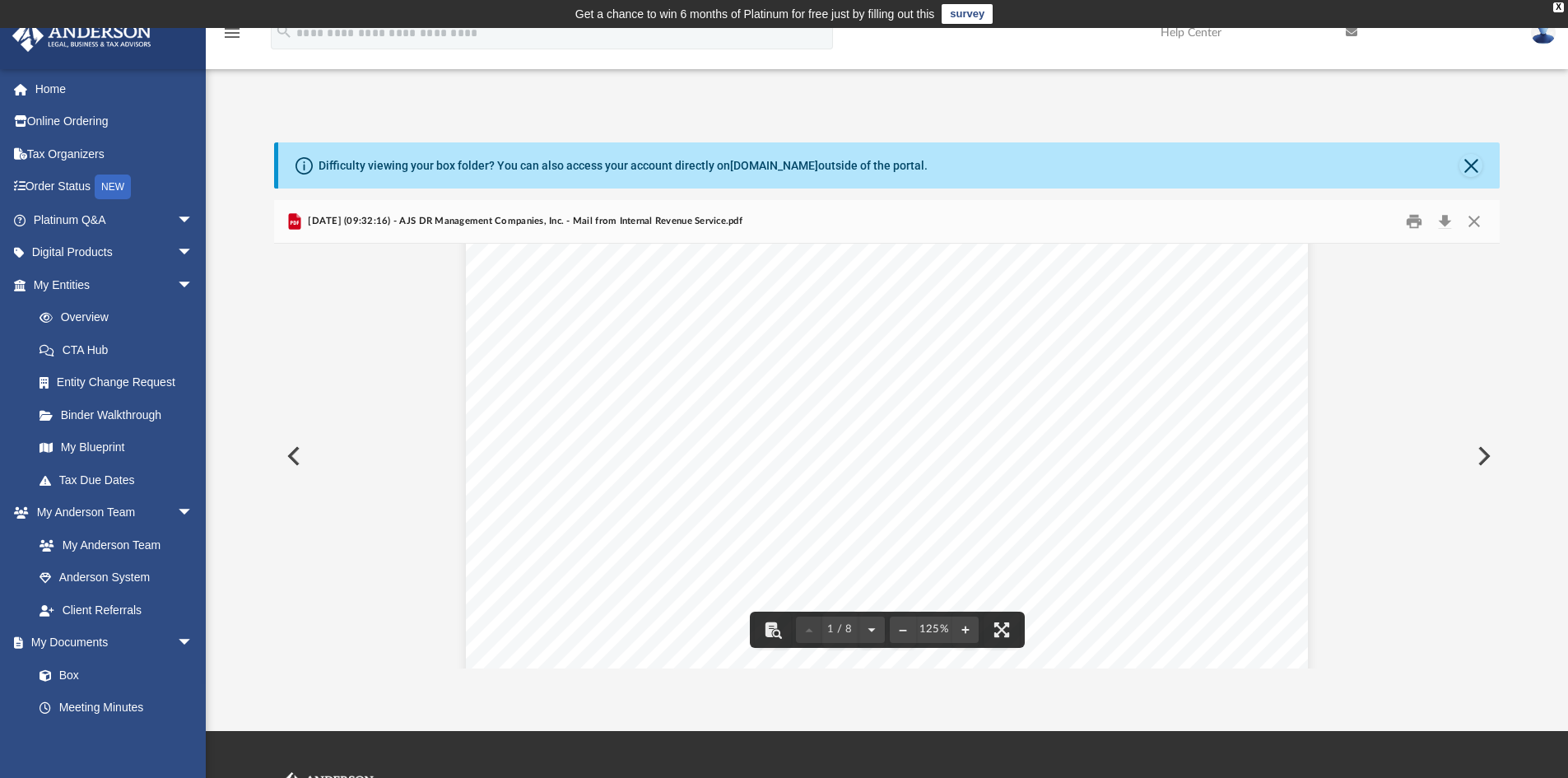
scroll to position [165, 0]
click at [1479, 455] on button "Preview" at bounding box center [1482, 456] width 36 height 46
click at [1478, 454] on button "Preview" at bounding box center [1482, 456] width 36 height 46
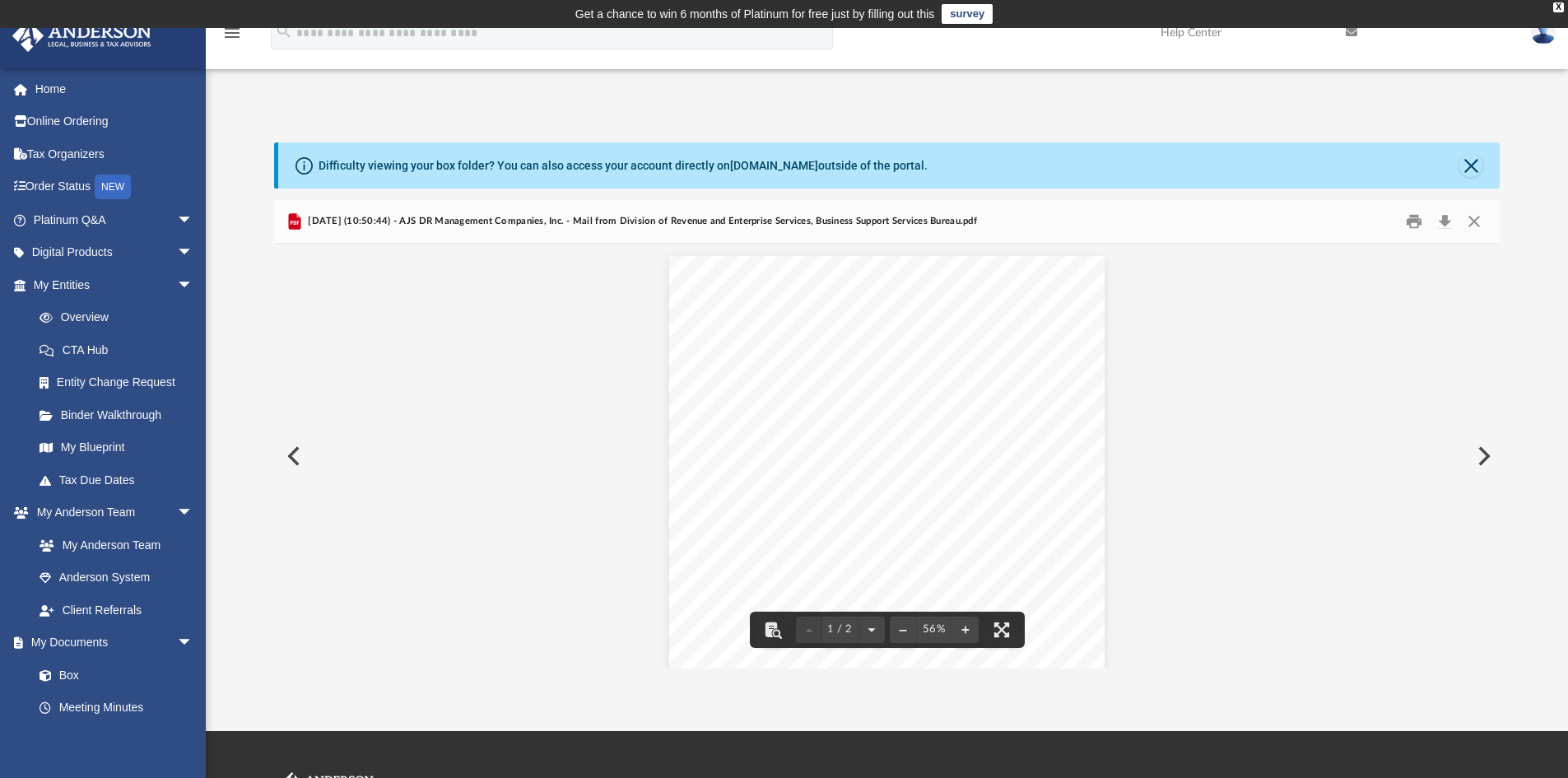
click at [1490, 458] on button "Preview" at bounding box center [1482, 456] width 36 height 46
click at [285, 450] on button "Preview" at bounding box center [292, 456] width 36 height 46
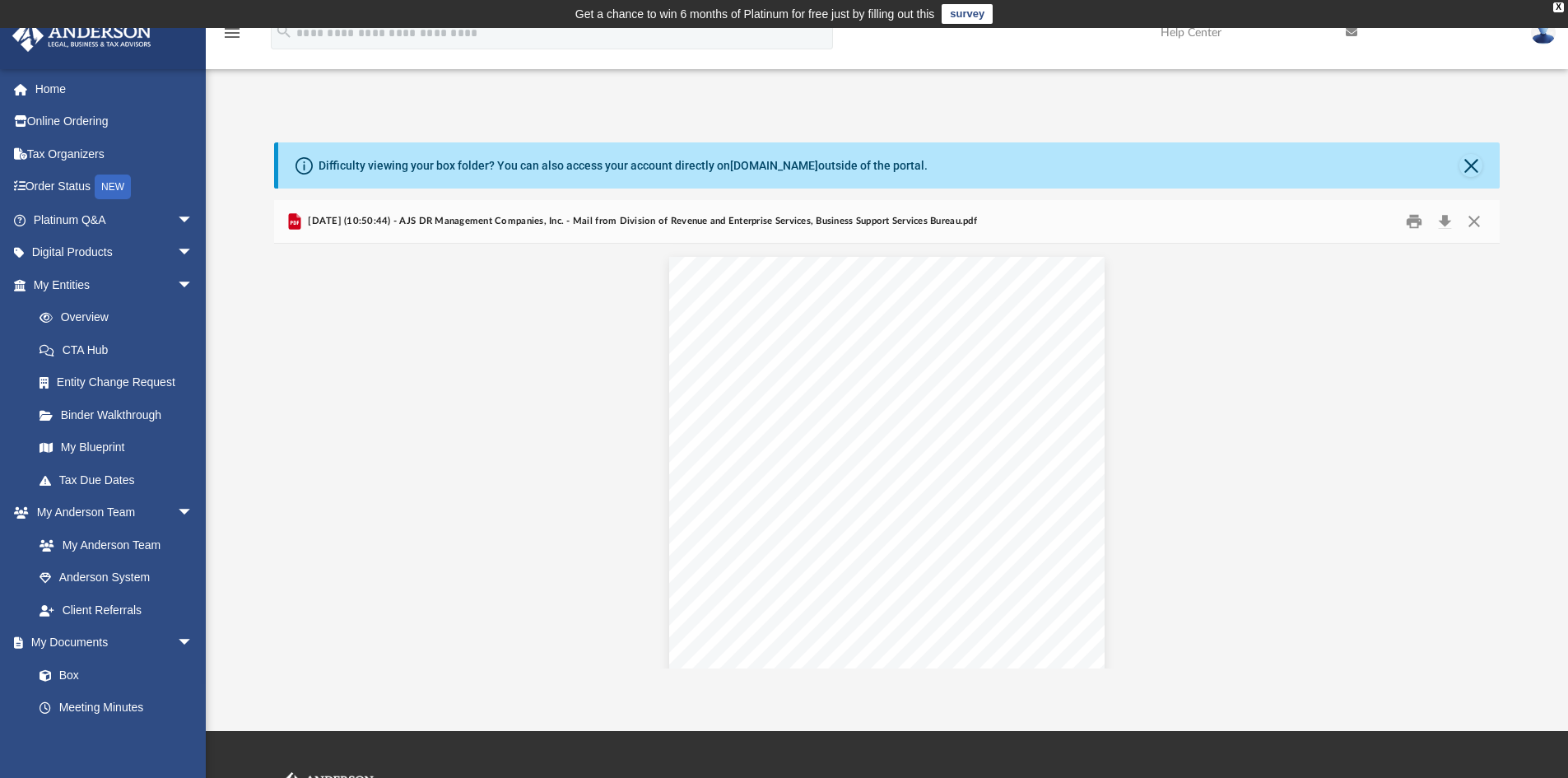
scroll to position [466, 0]
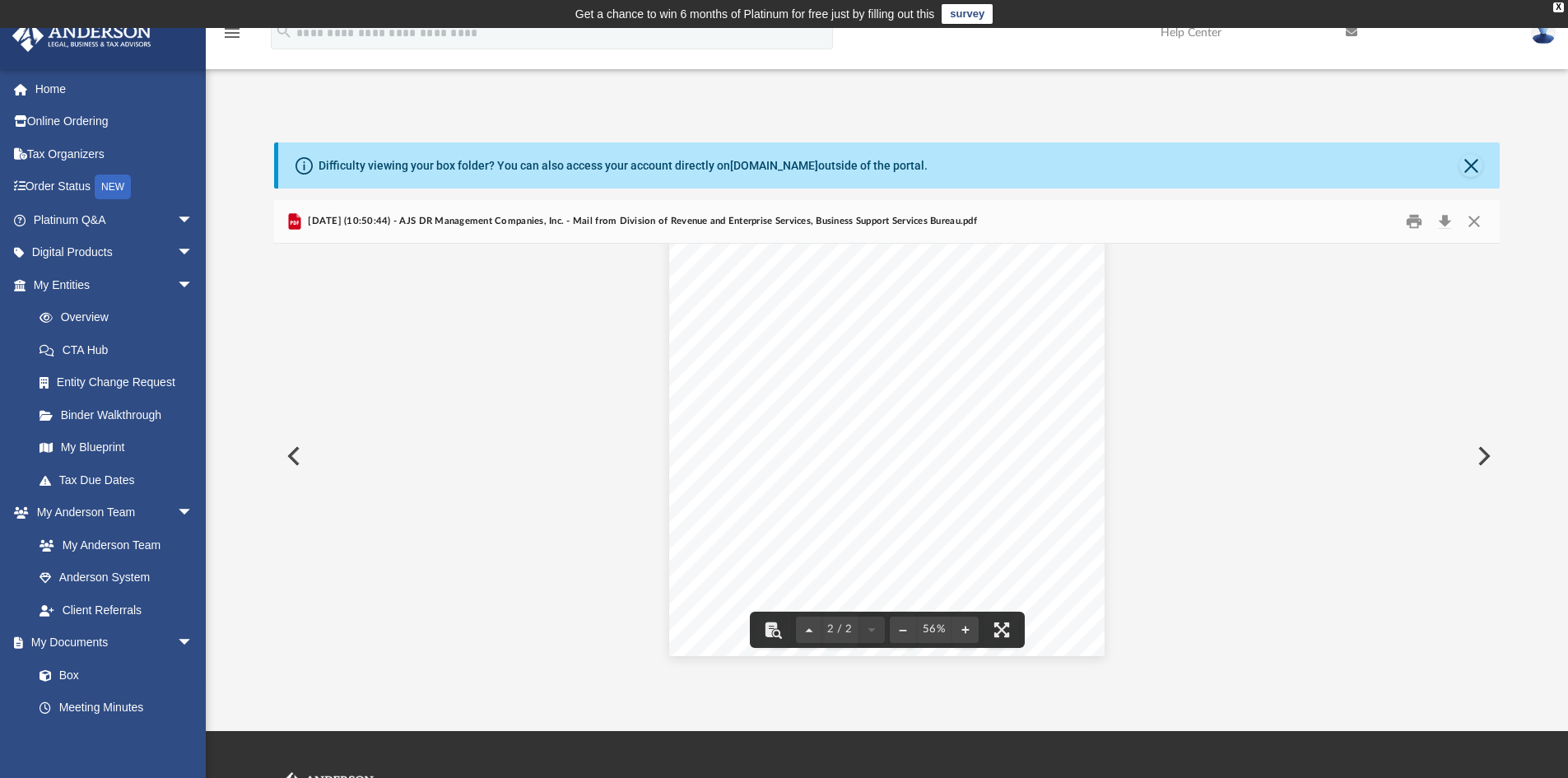
click at [1479, 457] on button "Preview" at bounding box center [1482, 456] width 36 height 46
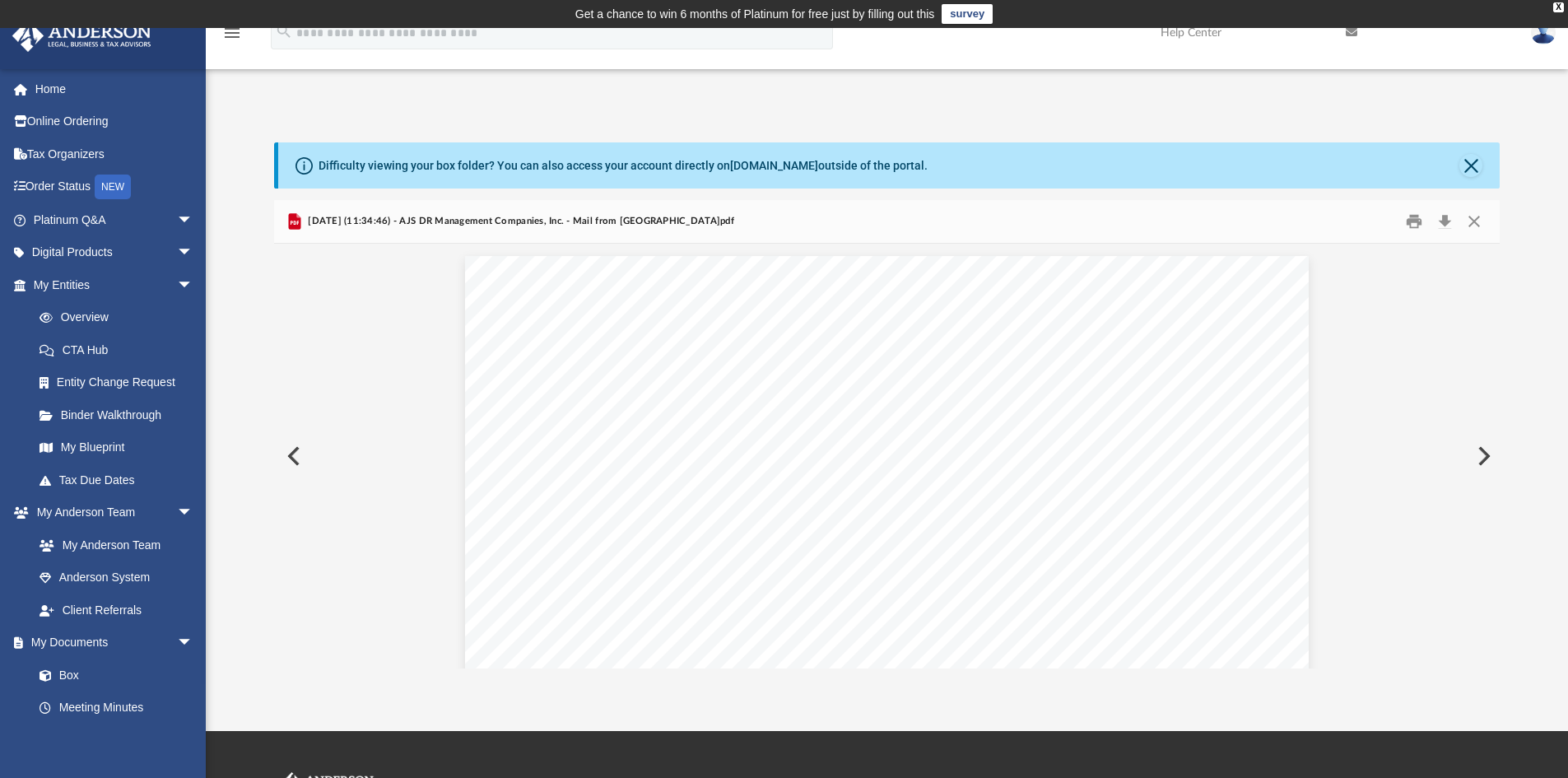
click at [1478, 452] on button "Preview" at bounding box center [1482, 456] width 36 height 46
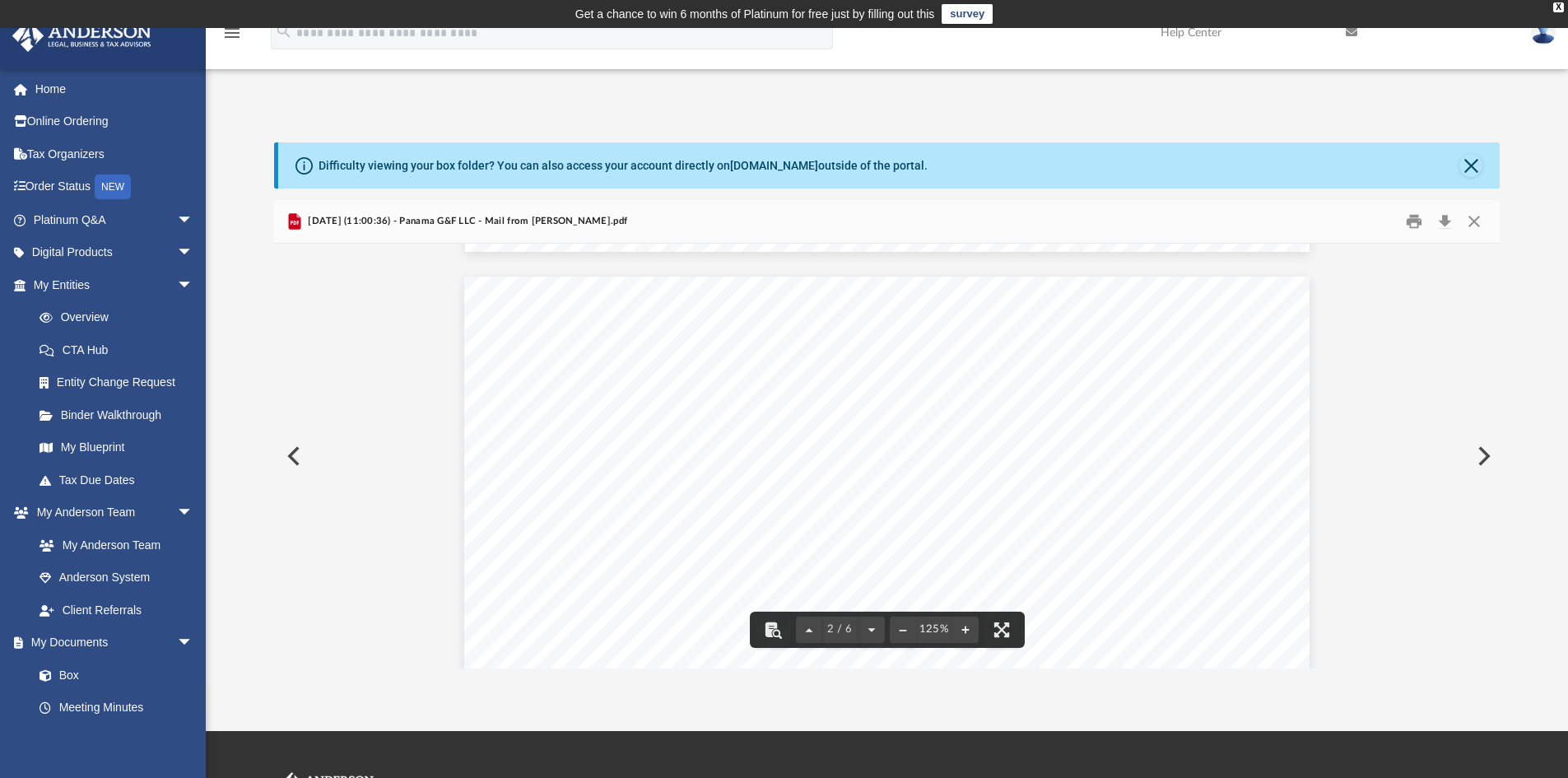
scroll to position [1153, 0]
click at [1471, 224] on button "Close" at bounding box center [1474, 222] width 30 height 25
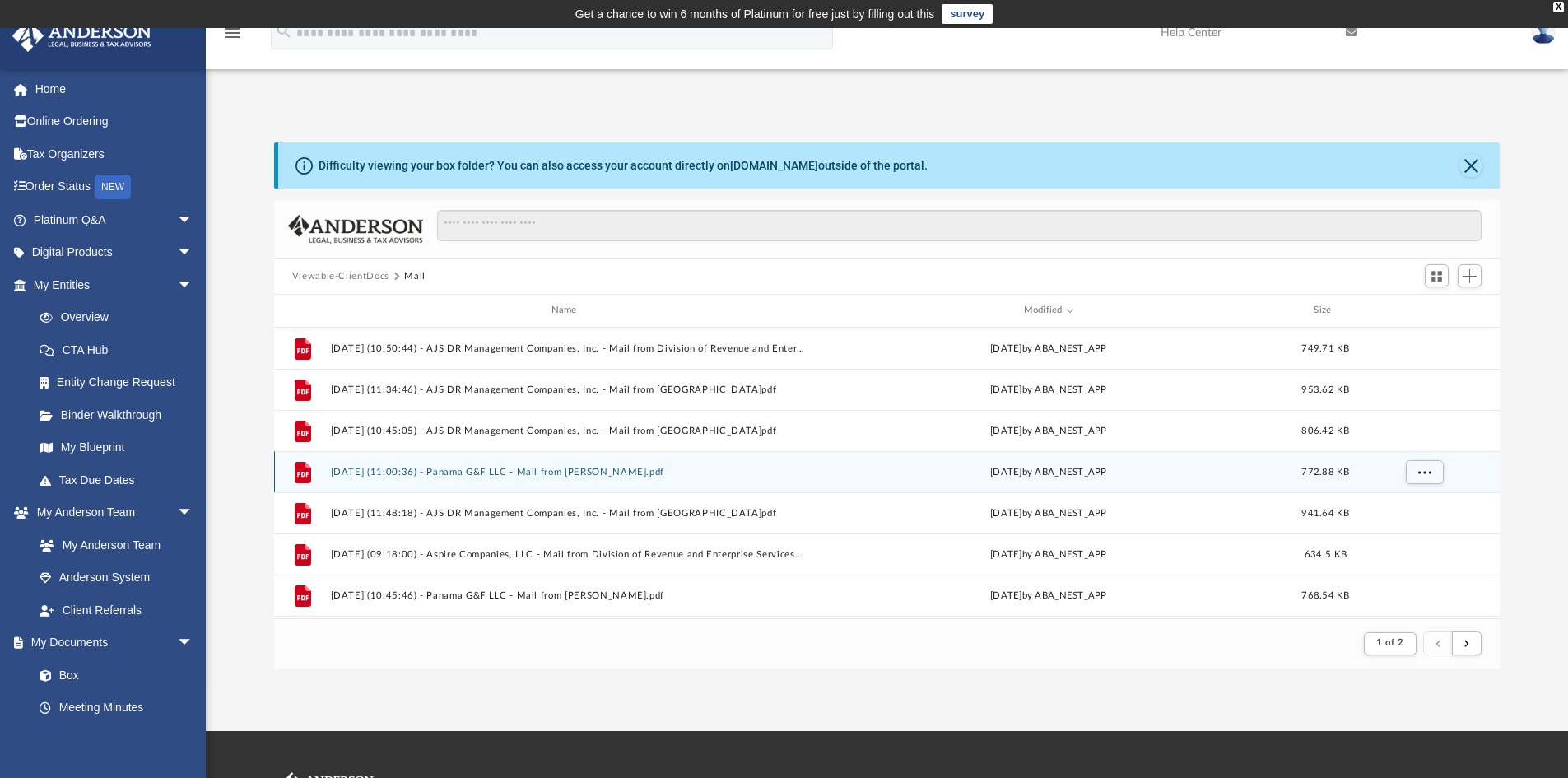
scroll to position [329, 0]
click at [731, 473] on button "2025.05.01 (09:18:00) - Aspire Companies, LLC - Mail from Division of Revenue a…" at bounding box center [567, 472] width 474 height 11
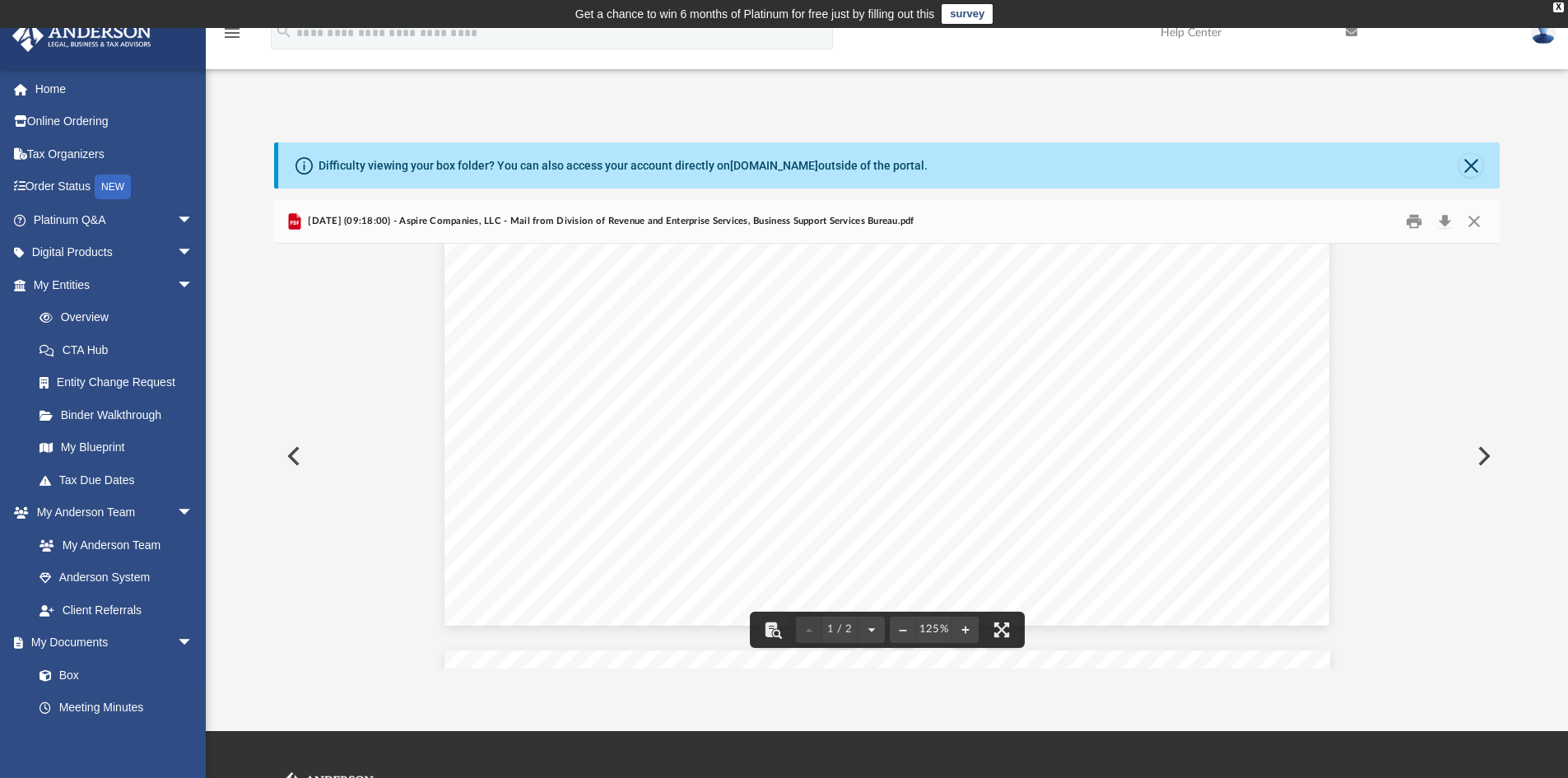
scroll to position [576, 0]
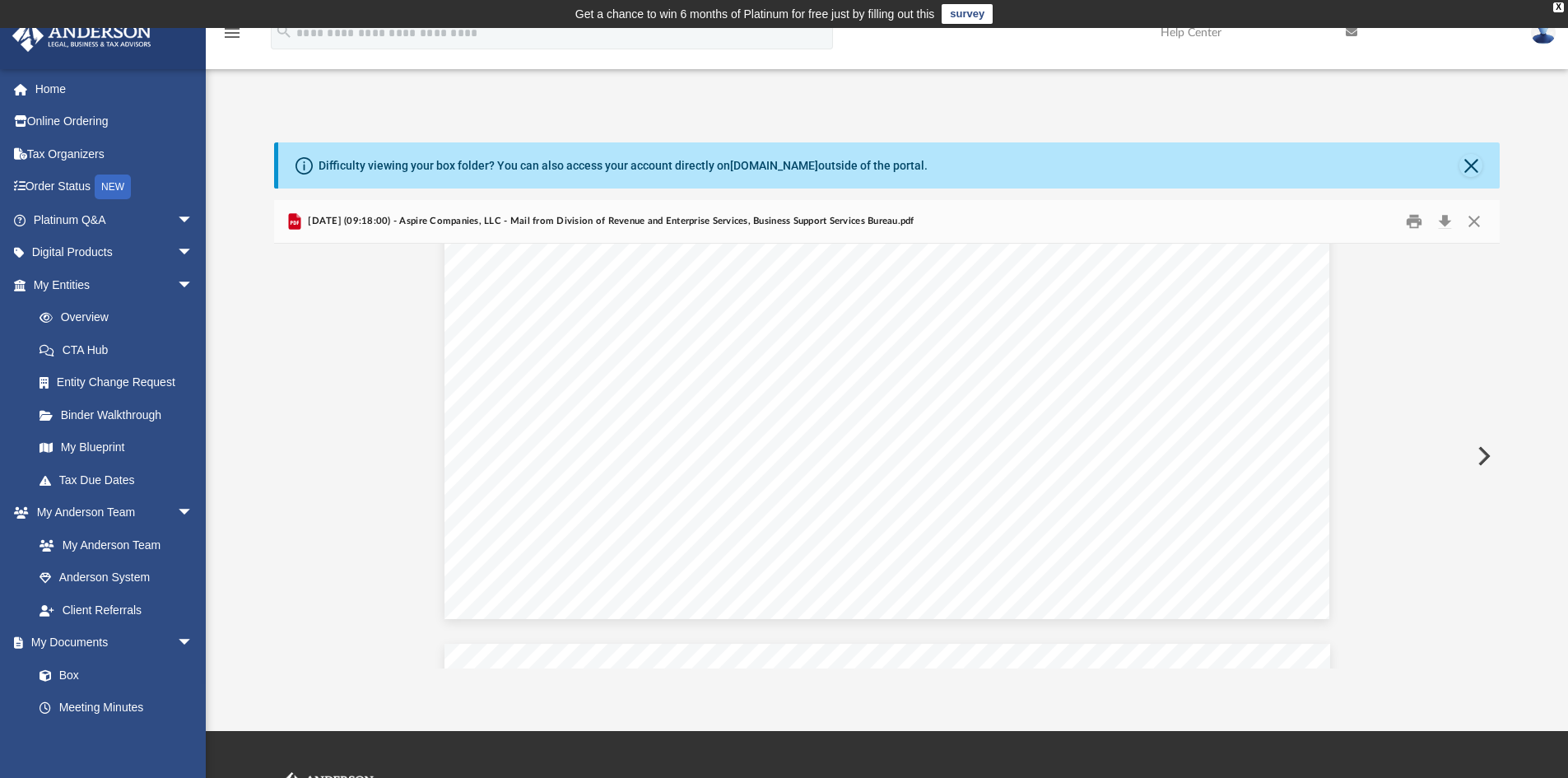
click at [1484, 456] on button "Preview" at bounding box center [1482, 456] width 36 height 46
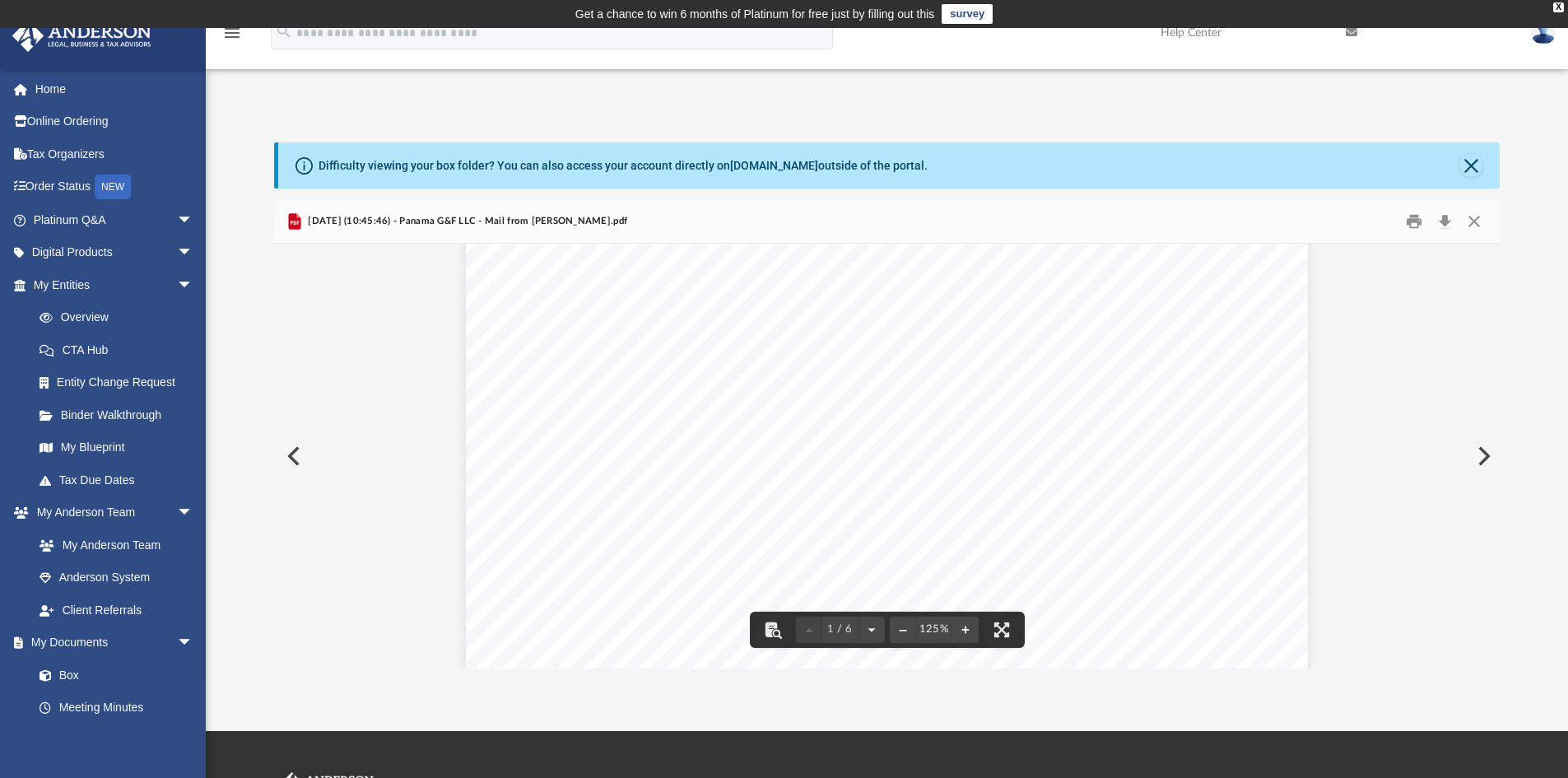
scroll to position [329, 0]
click at [1482, 452] on button "Preview" at bounding box center [1482, 456] width 36 height 46
click at [1465, 220] on button "Close" at bounding box center [1474, 222] width 30 height 25
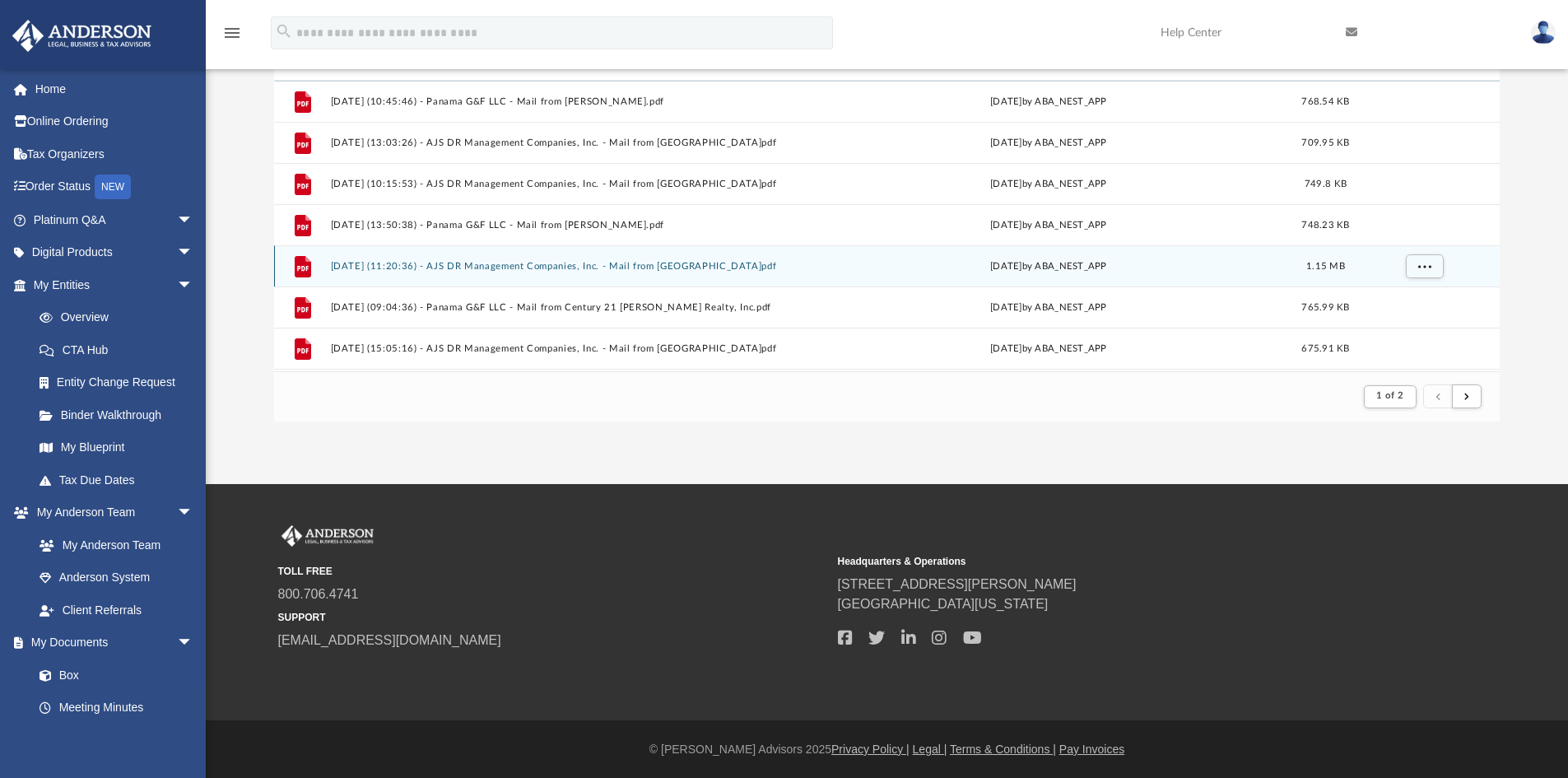
scroll to position [576, 0]
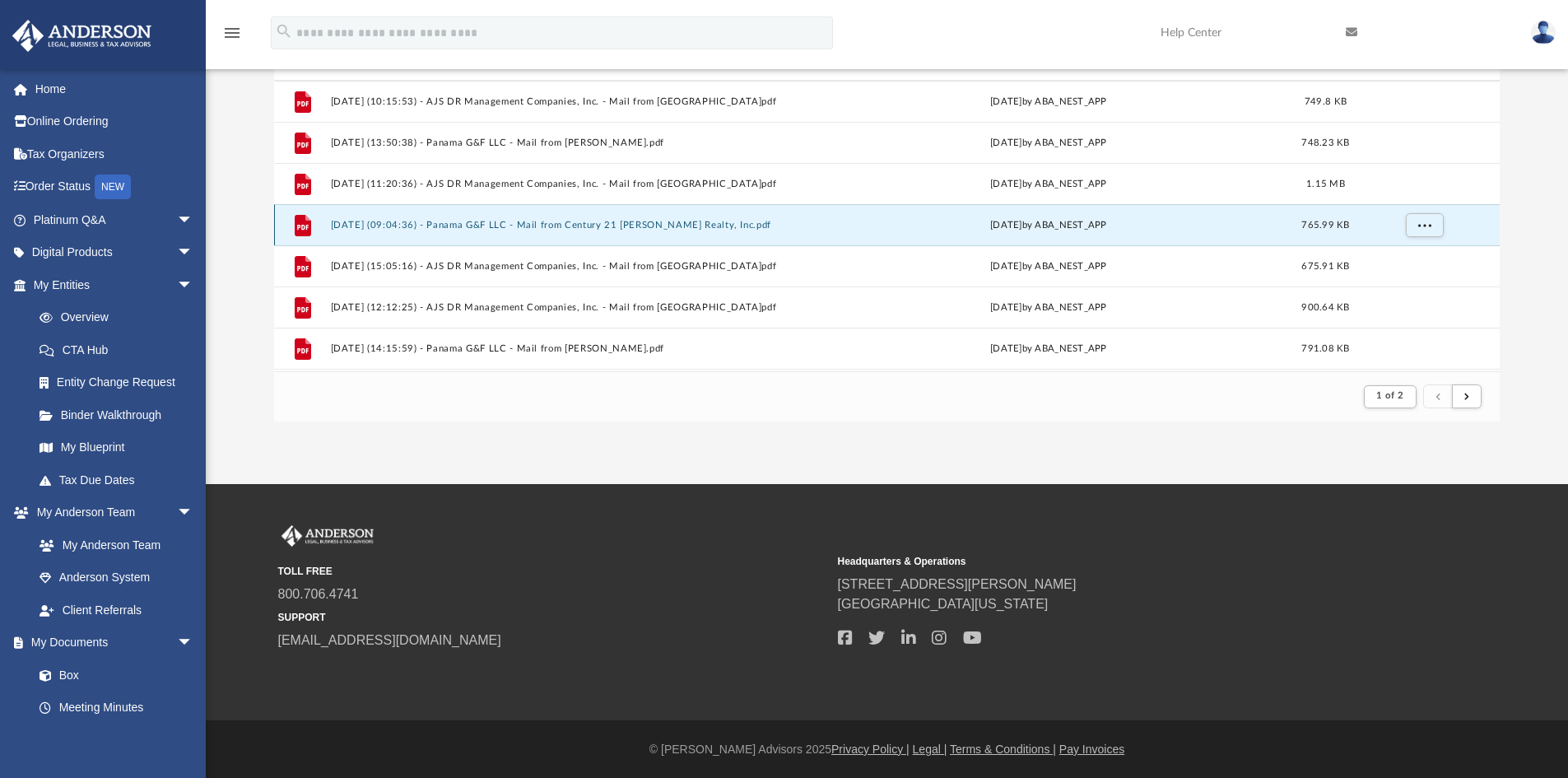
click at [698, 220] on button "2025.02.04 (09:04:36) - Panama G&F LLC - Mail from Century 21 Ryan Realty, Inc.…" at bounding box center [567, 225] width 474 height 11
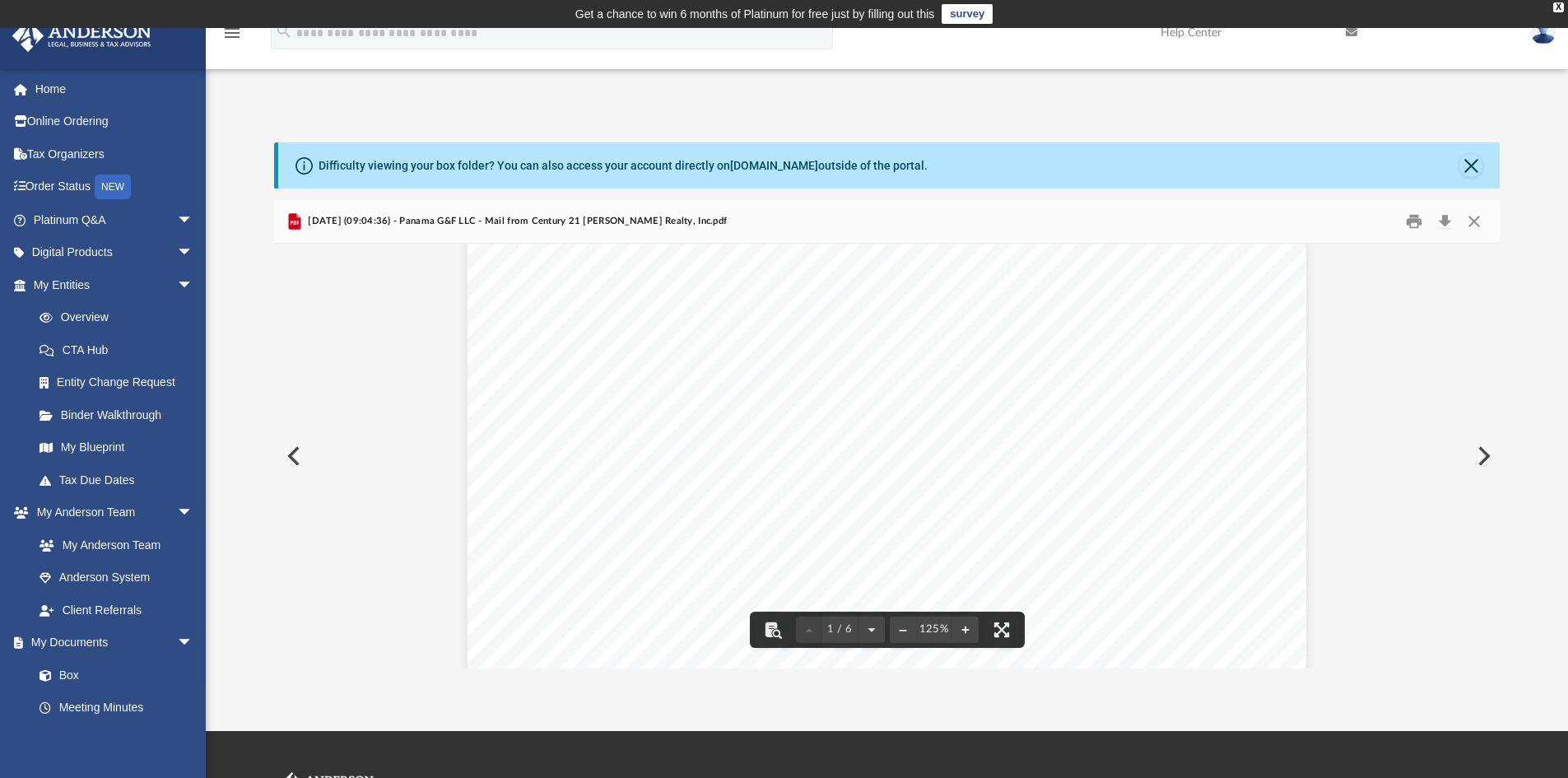
scroll to position [247, 0]
click at [1483, 447] on button "Preview" at bounding box center [1482, 456] width 36 height 46
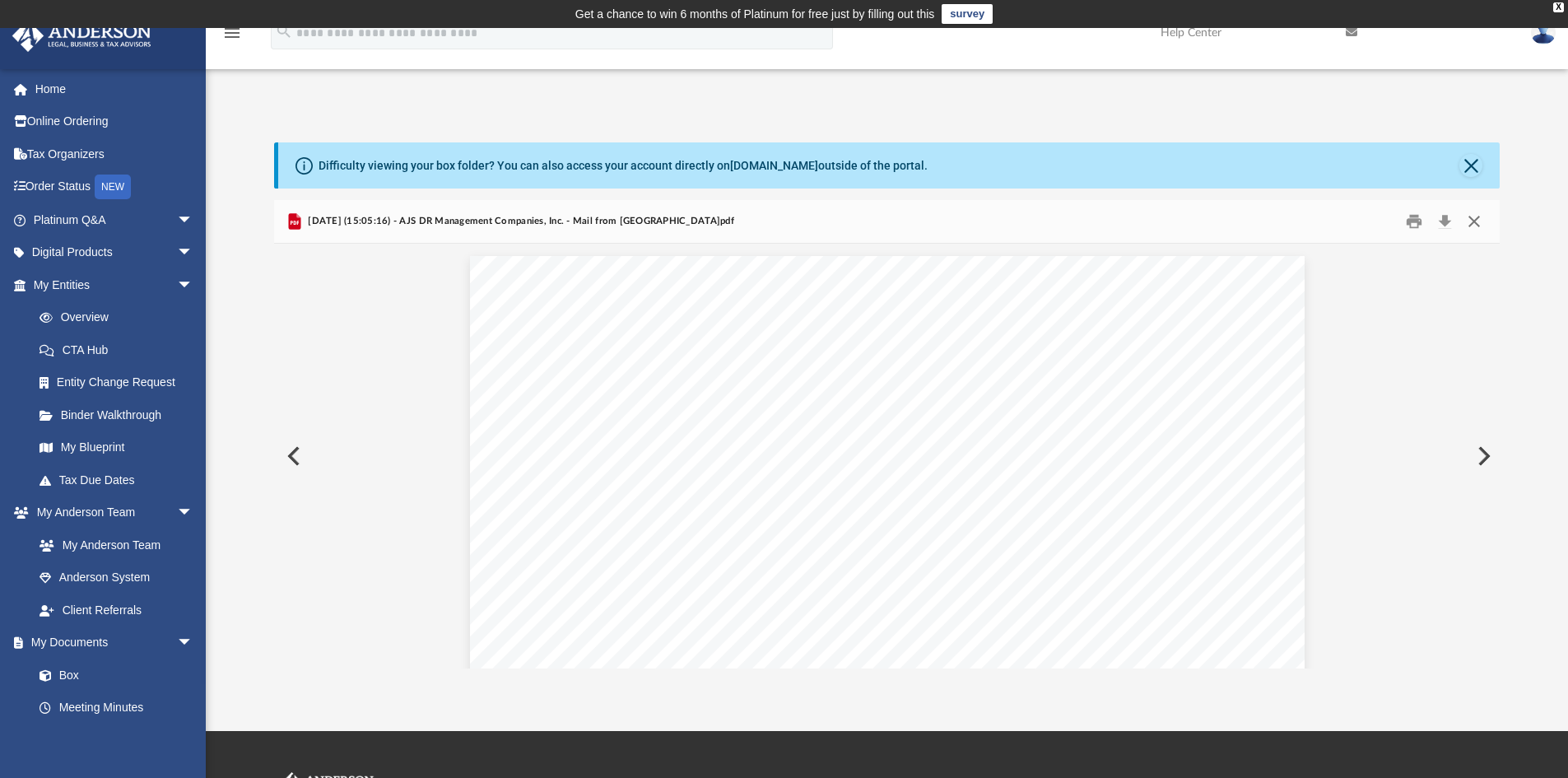
click at [1479, 222] on button "Close" at bounding box center [1474, 222] width 30 height 25
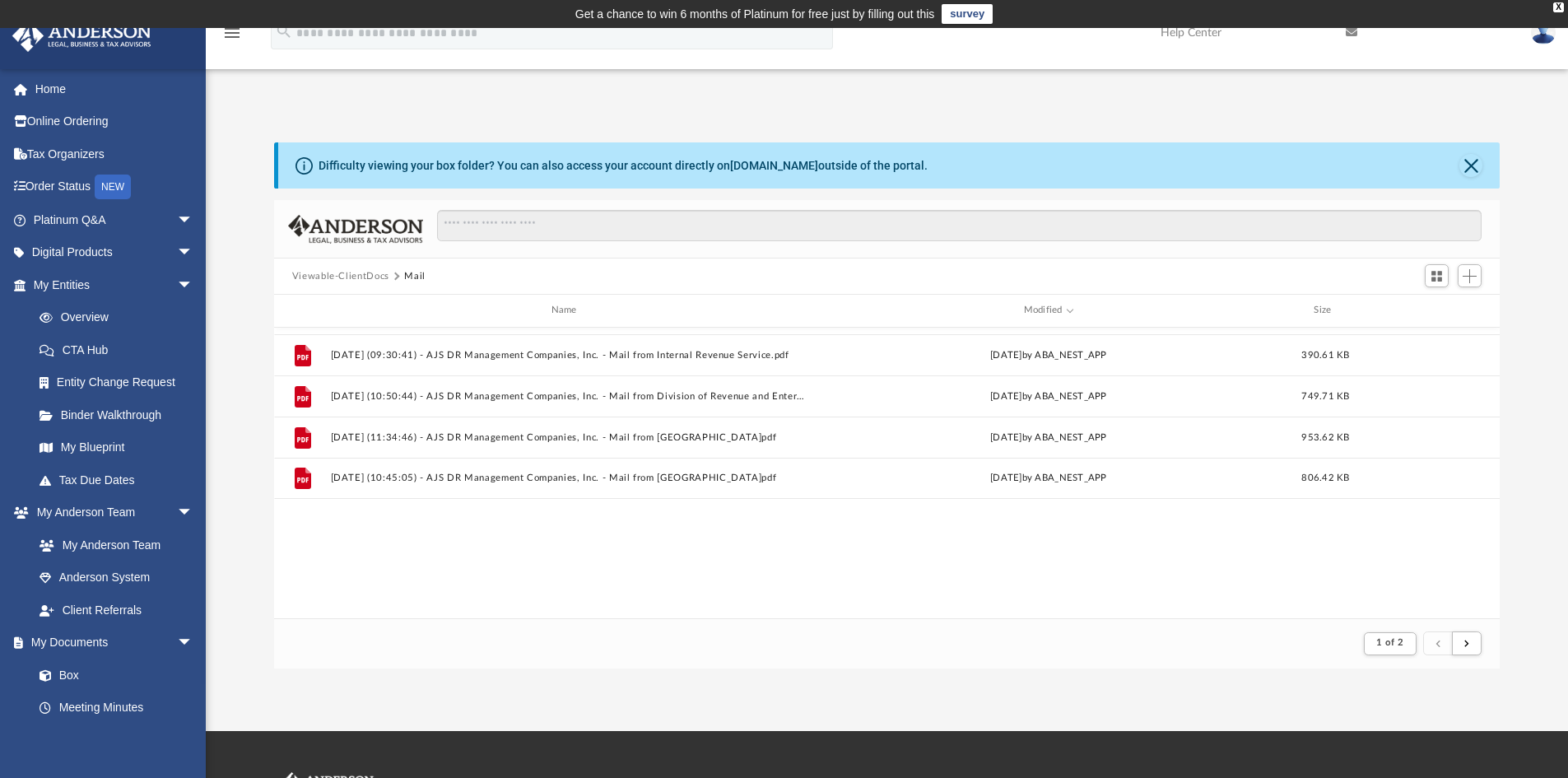
scroll to position [0, 0]
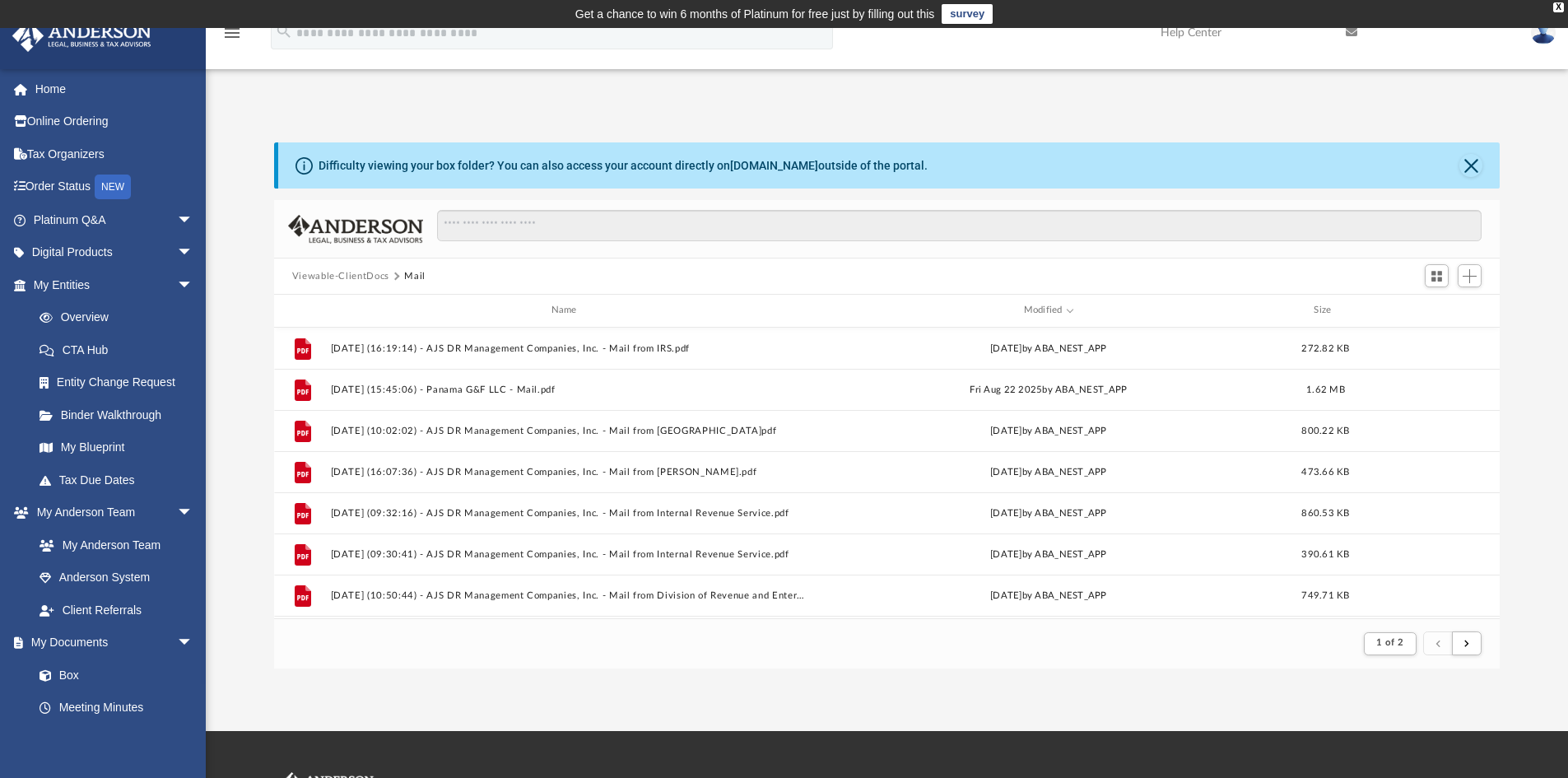
click at [349, 258] on div "Viewable-ClientDocs Mail" at bounding box center [887, 276] width 1226 height 36
click at [349, 273] on button "Viewable-ClientDocs" at bounding box center [341, 277] width 97 height 15
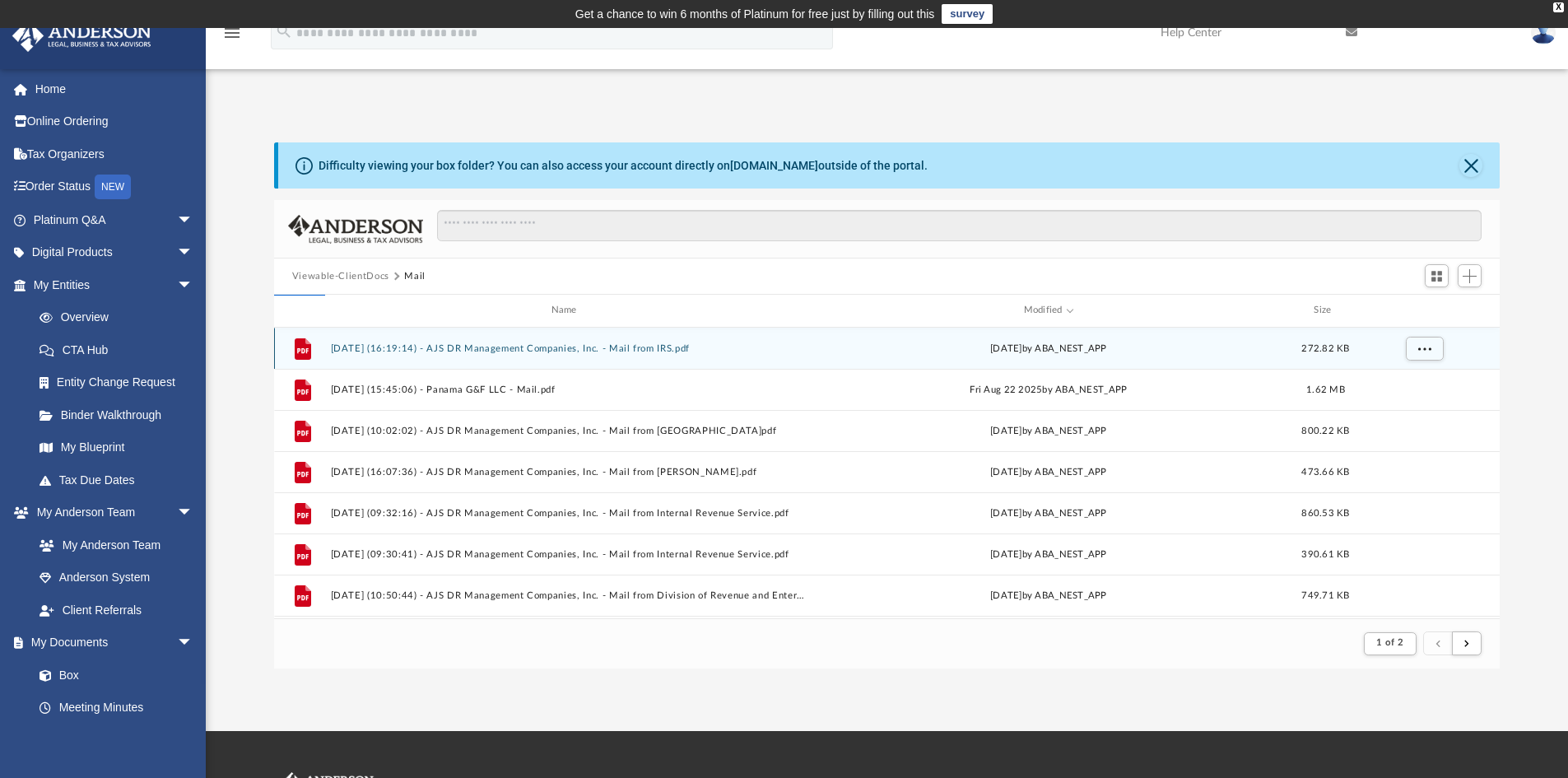
scroll to position [362, 1214]
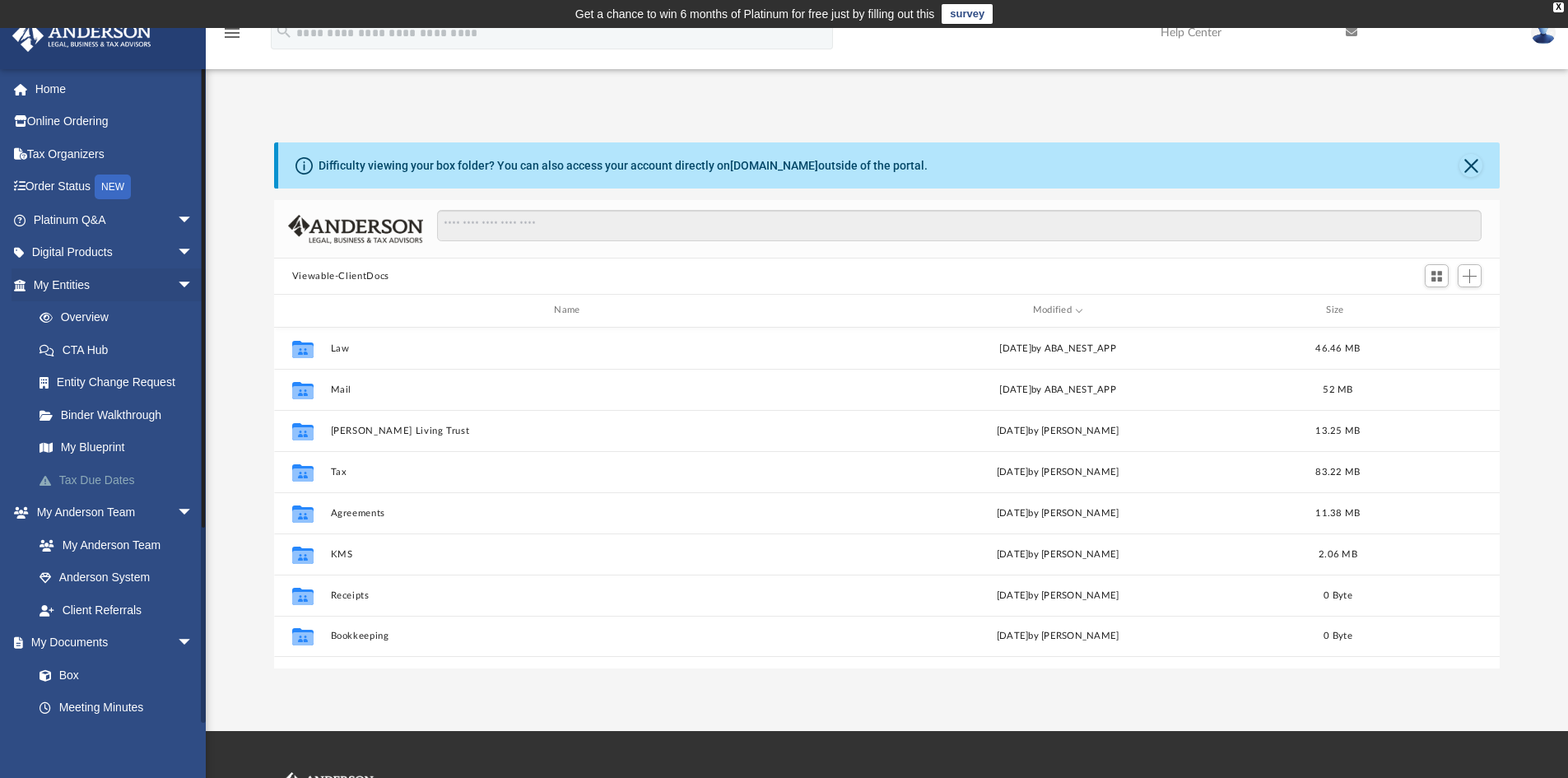
click at [129, 481] on link "Tax Due Dates" at bounding box center [120, 480] width 195 height 33
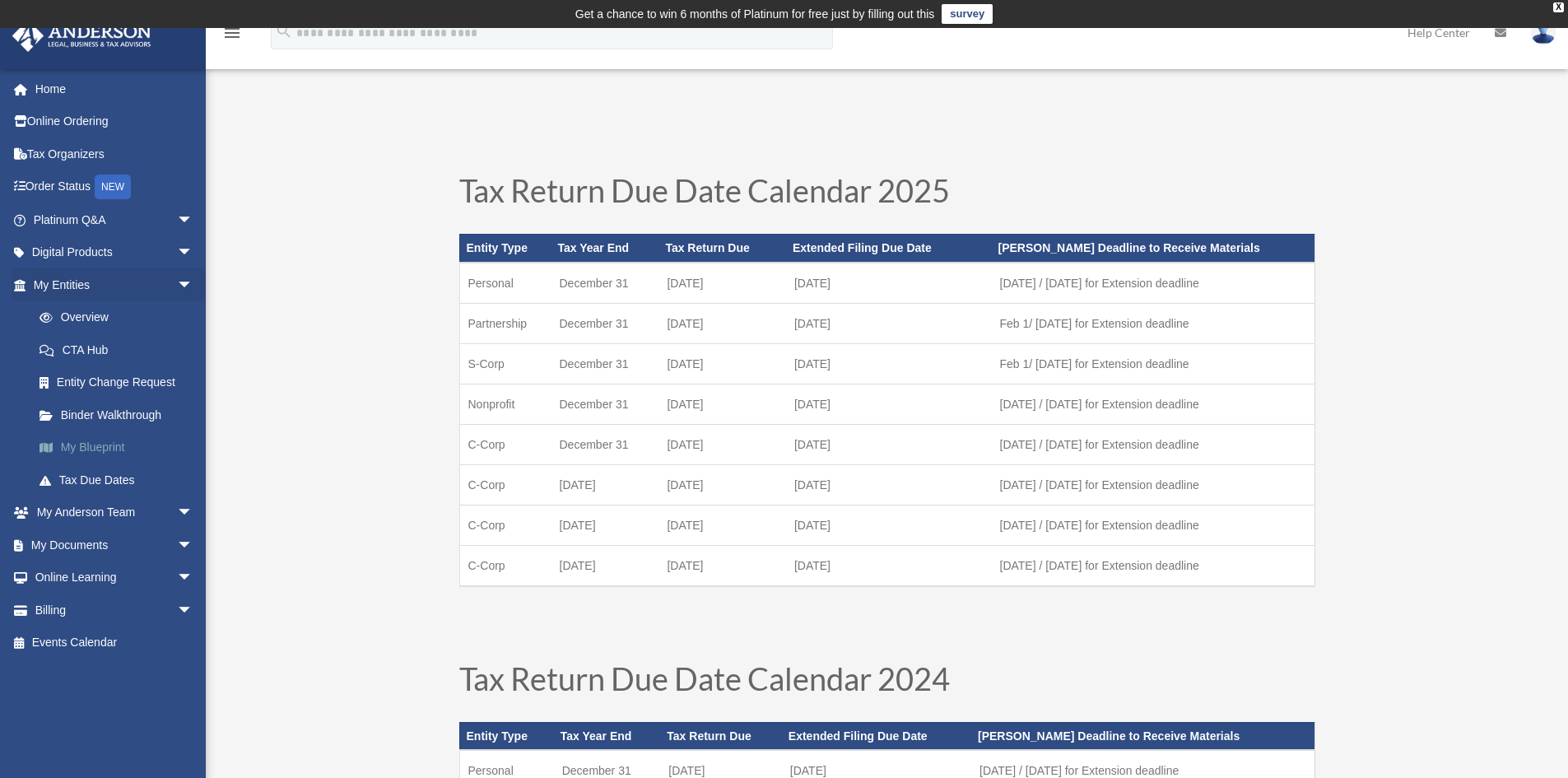
click at [82, 451] on link "My Blueprint" at bounding box center [120, 447] width 195 height 33
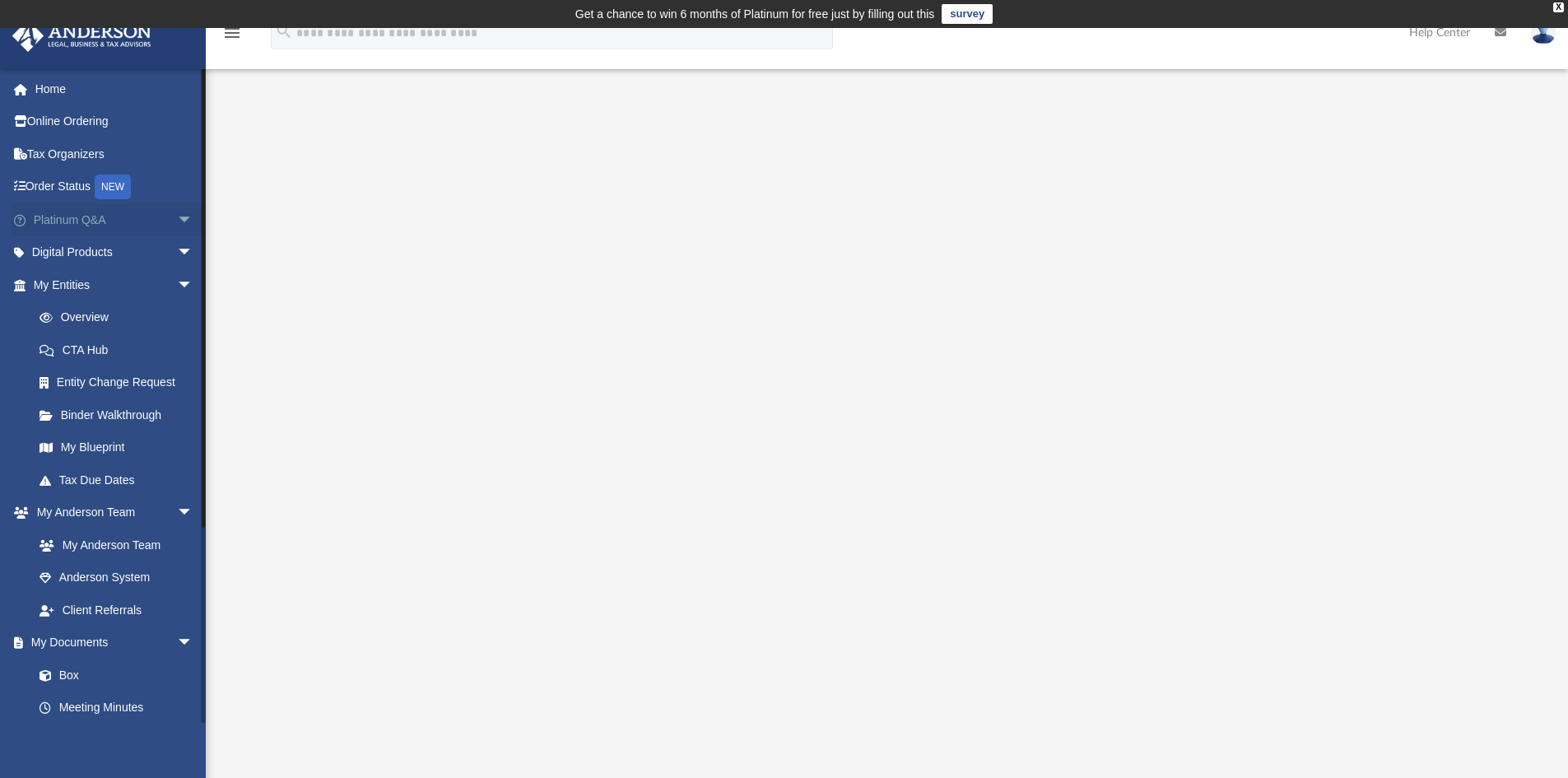
click at [177, 217] on span "arrow_drop_down" at bounding box center [193, 220] width 33 height 34
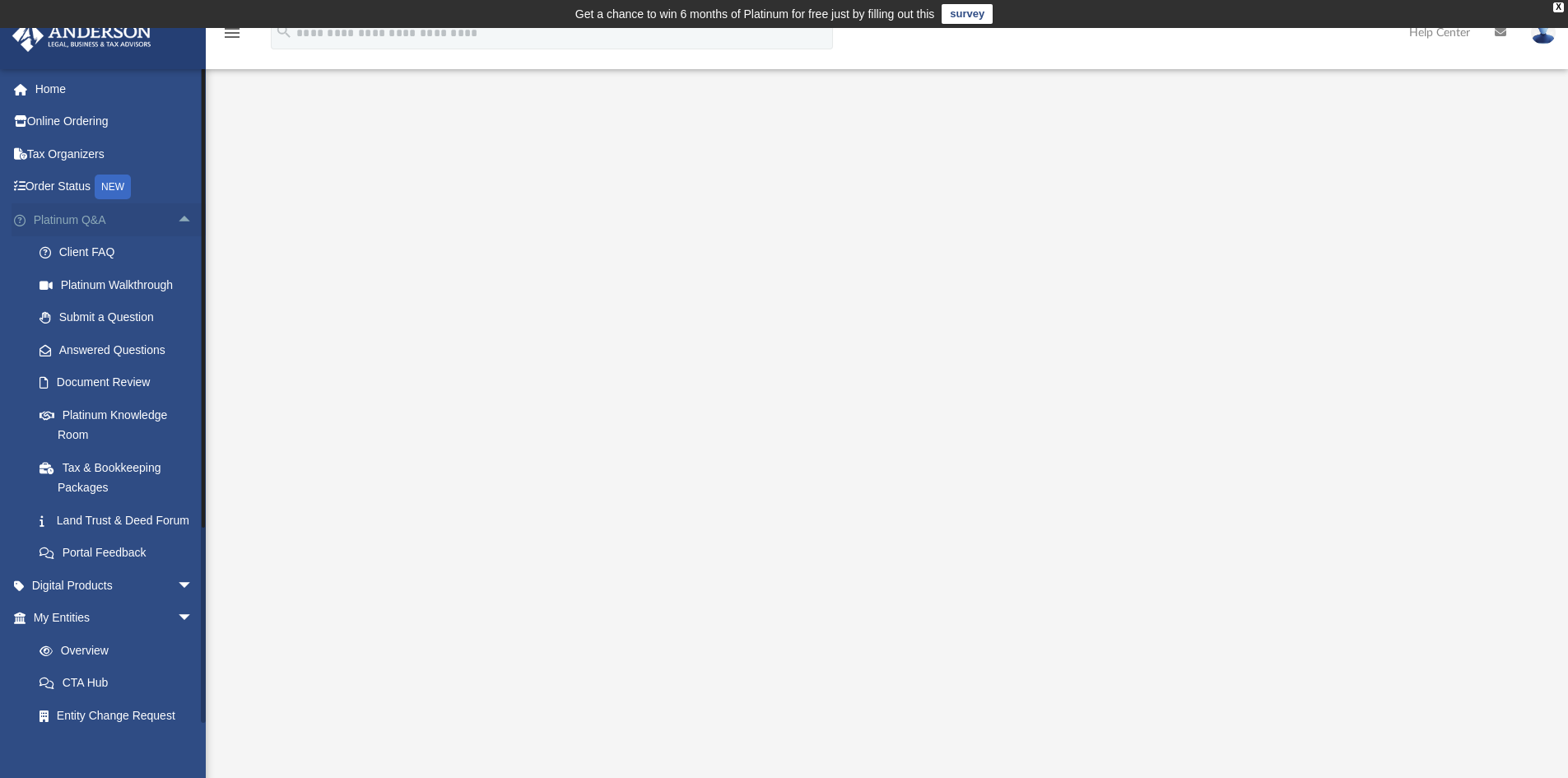
click at [177, 217] on span "arrow_drop_up" at bounding box center [193, 220] width 33 height 34
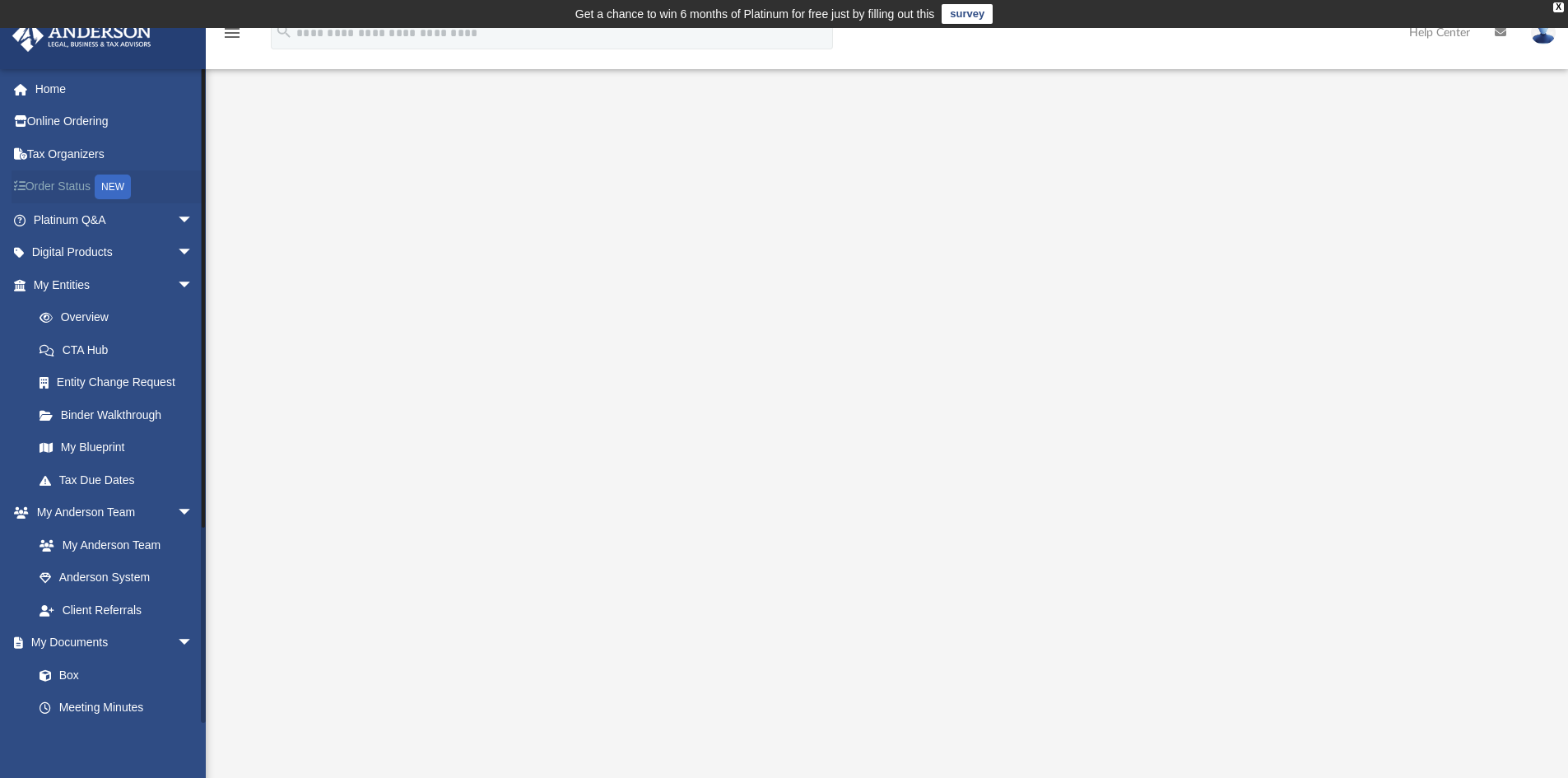
click at [67, 183] on link "Order Status NEW" at bounding box center [115, 187] width 207 height 34
click at [57, 93] on link "Home" at bounding box center [115, 89] width 207 height 33
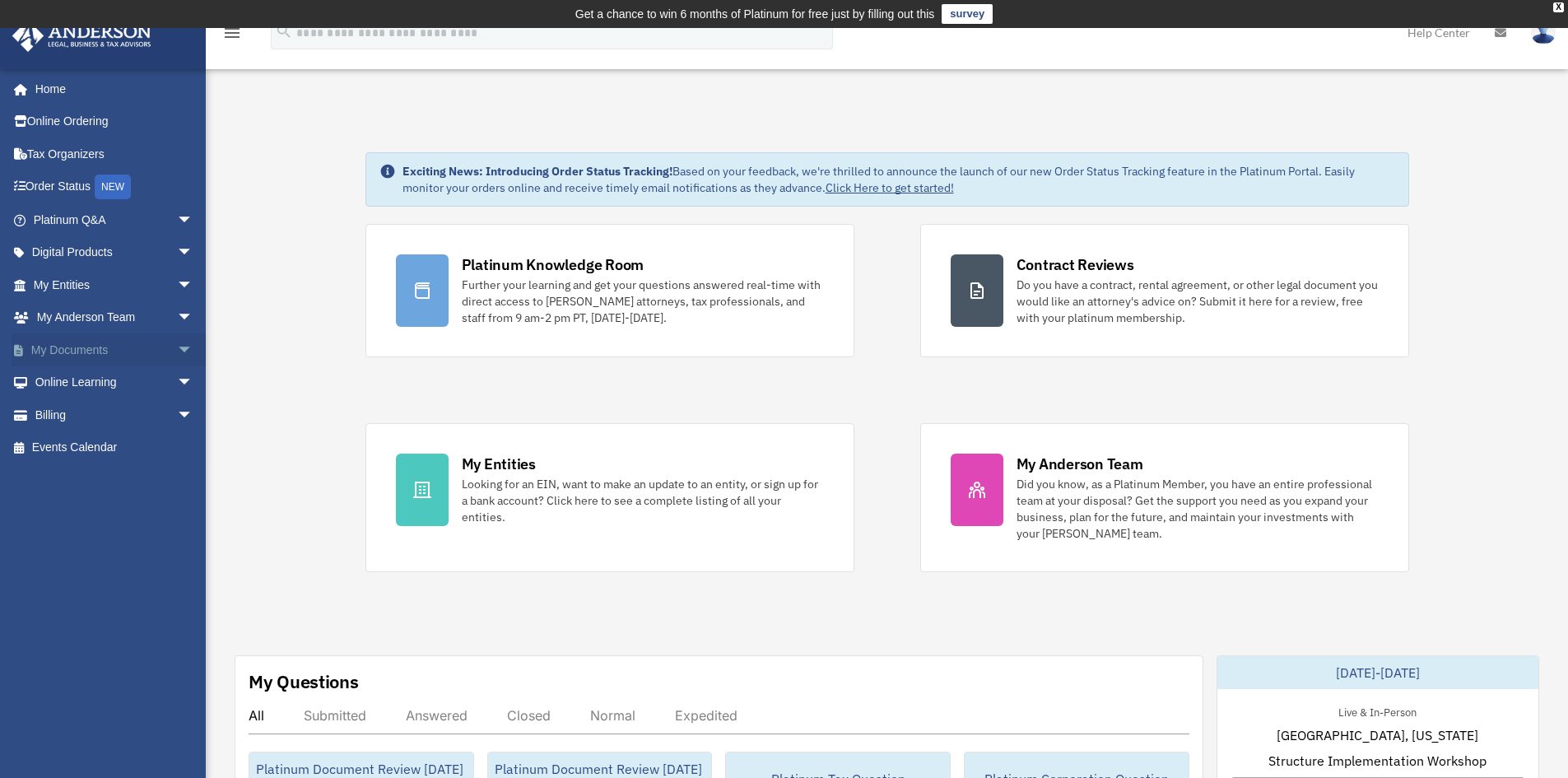
click at [177, 354] on span "arrow_drop_down" at bounding box center [193, 350] width 33 height 34
click at [177, 354] on span "arrow_drop_up" at bounding box center [193, 350] width 33 height 34
click at [177, 410] on span "arrow_drop_down" at bounding box center [193, 415] width 33 height 34
click at [130, 448] on link "$ Open Invoices" at bounding box center [120, 448] width 195 height 34
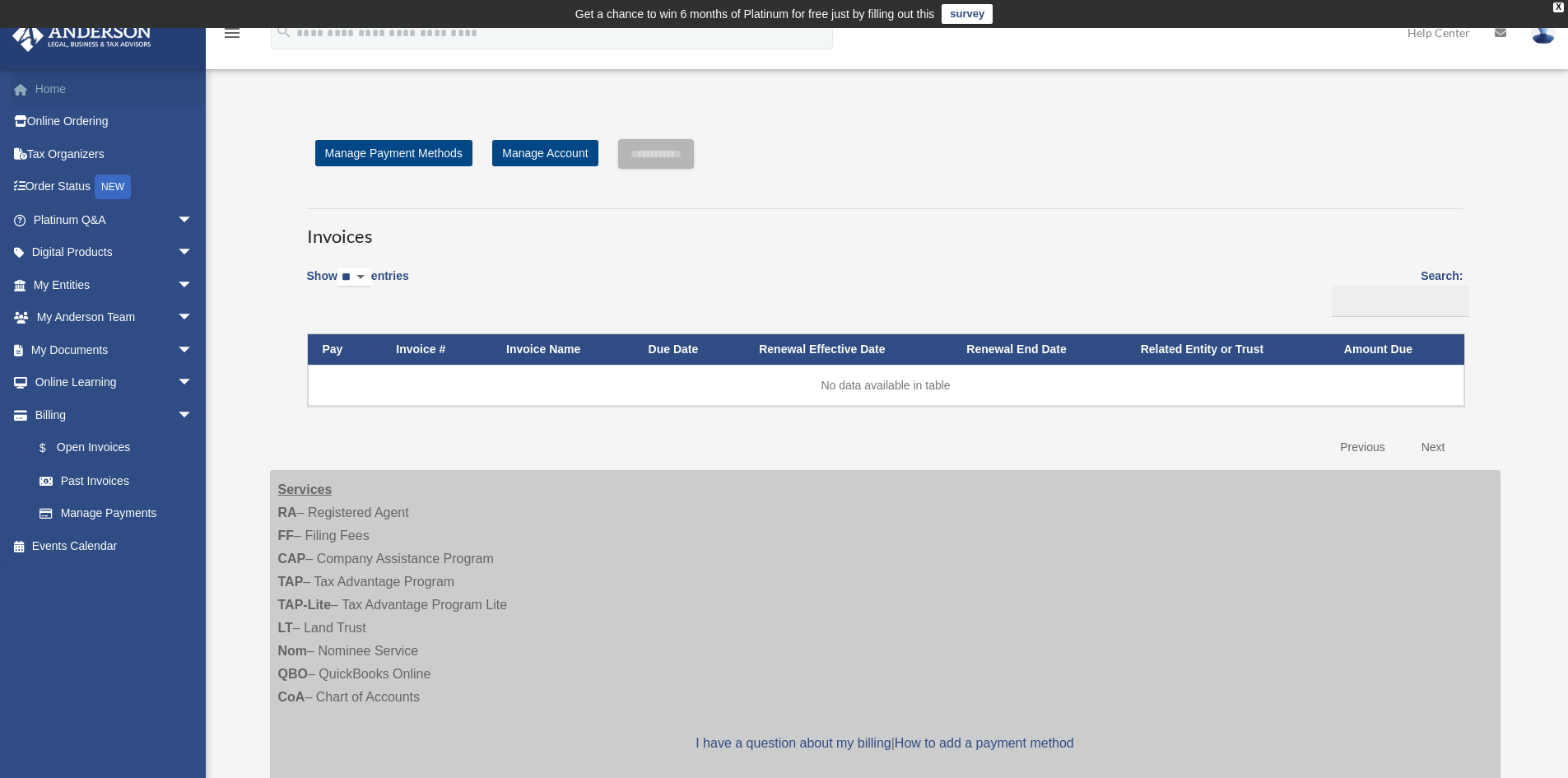
click at [71, 84] on link "Home" at bounding box center [115, 89] width 207 height 33
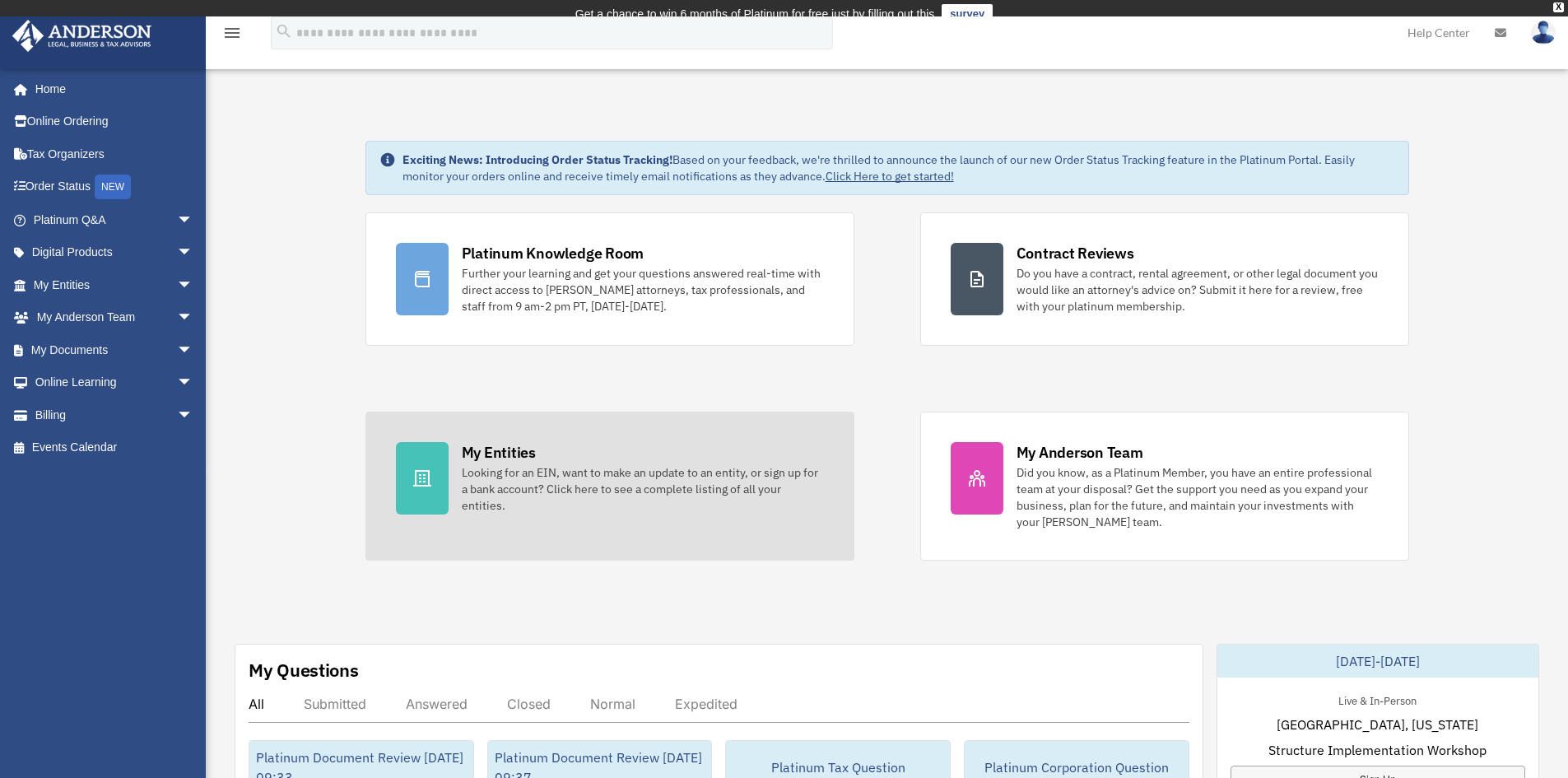
click at [461, 440] on link "My Entities Looking for an EIN, want to make an update to an entity, or sign up…" at bounding box center [610, 486] width 489 height 149
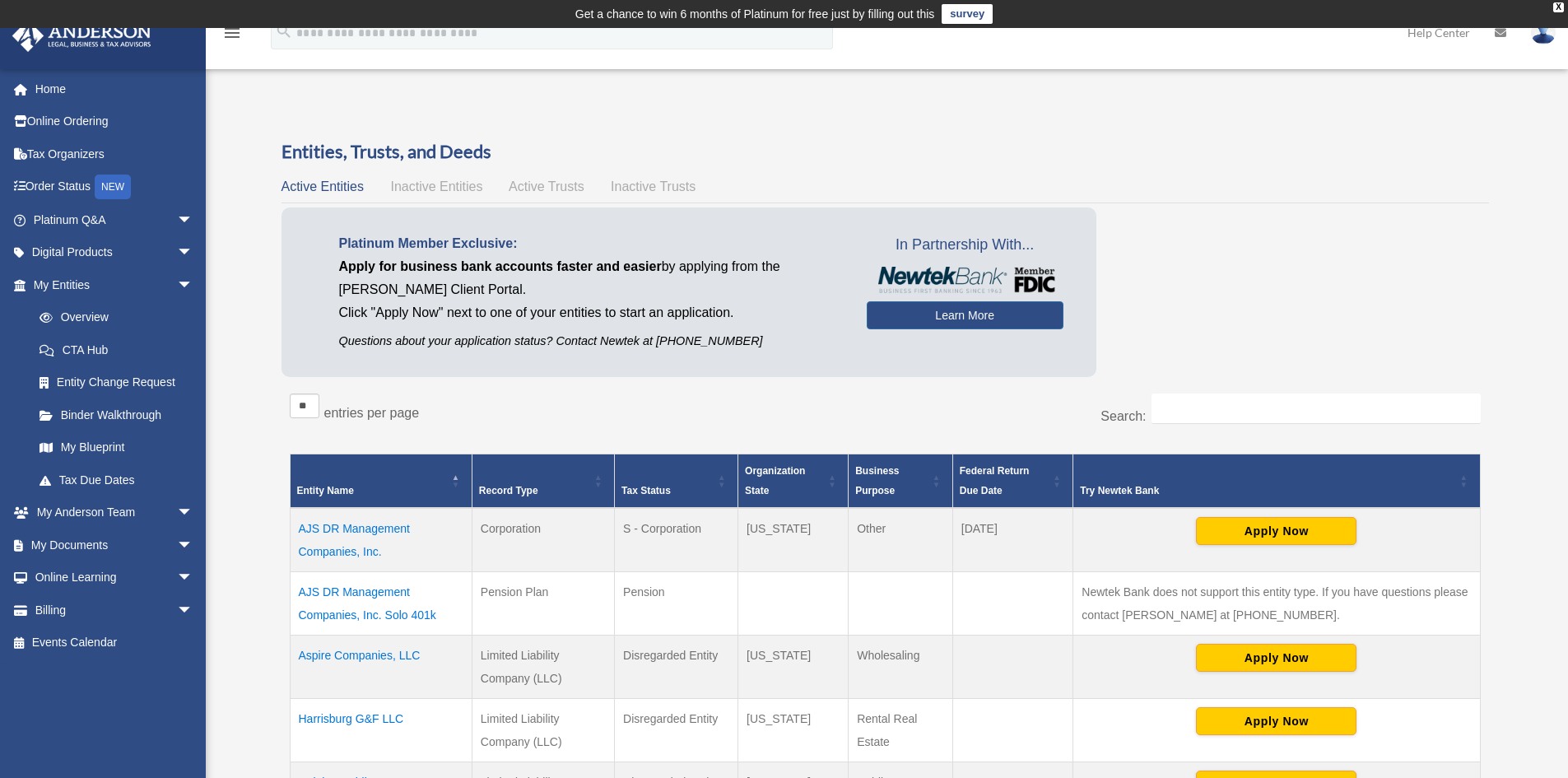
click at [1535, 41] on img at bounding box center [1543, 32] width 24 height 24
click at [1255, 145] on link "Logout" at bounding box center [1296, 143] width 164 height 34
